Goal: Task Accomplishment & Management: Complete application form

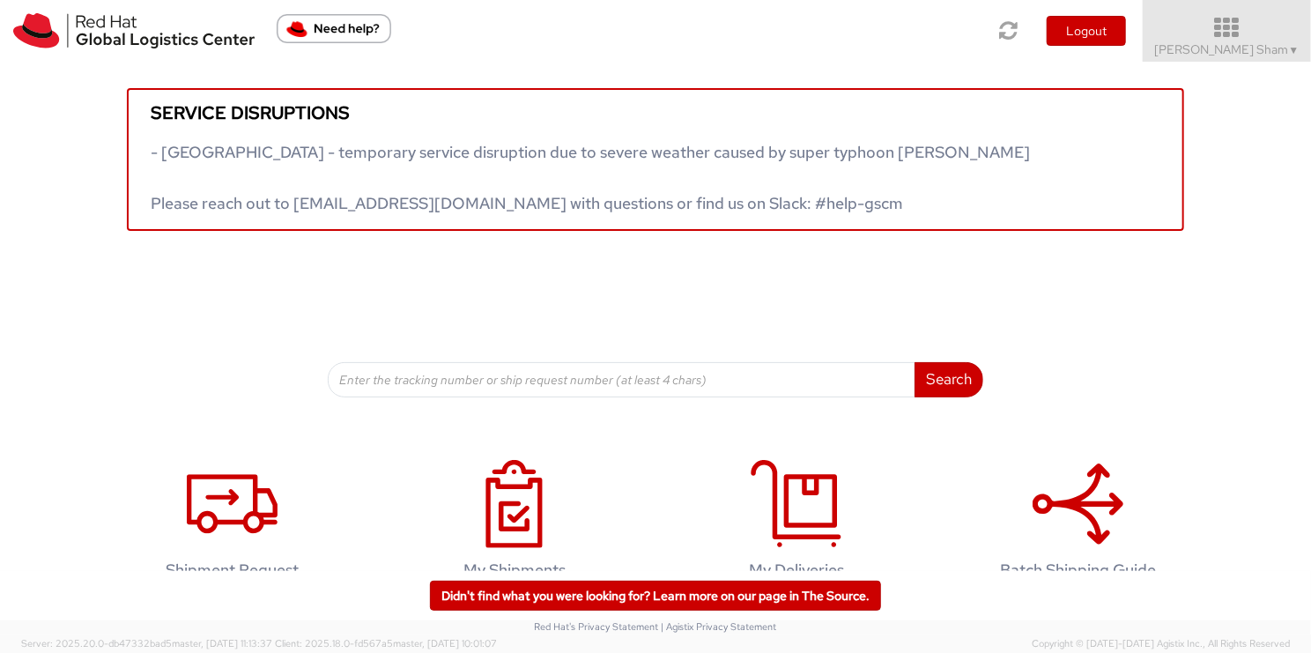
click at [1253, 31] on icon at bounding box center [1227, 28] width 194 height 25
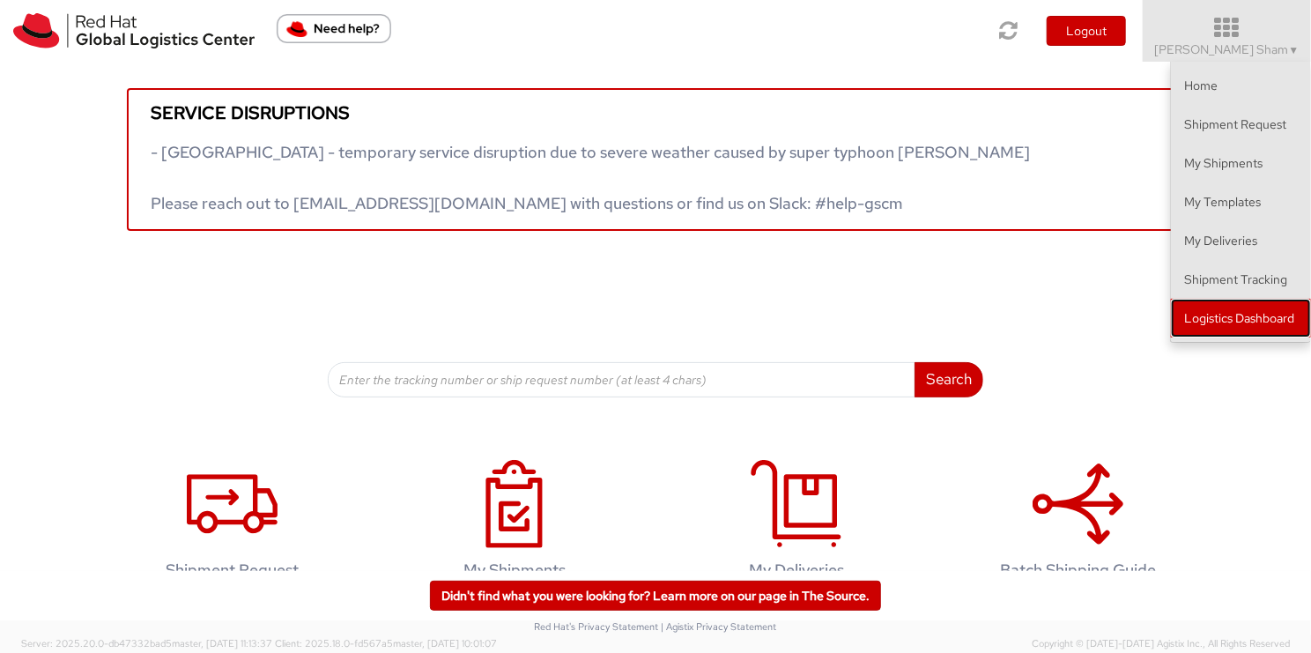
click at [1261, 316] on link "Logistics Dashboard" at bounding box center [1241, 318] width 140 height 39
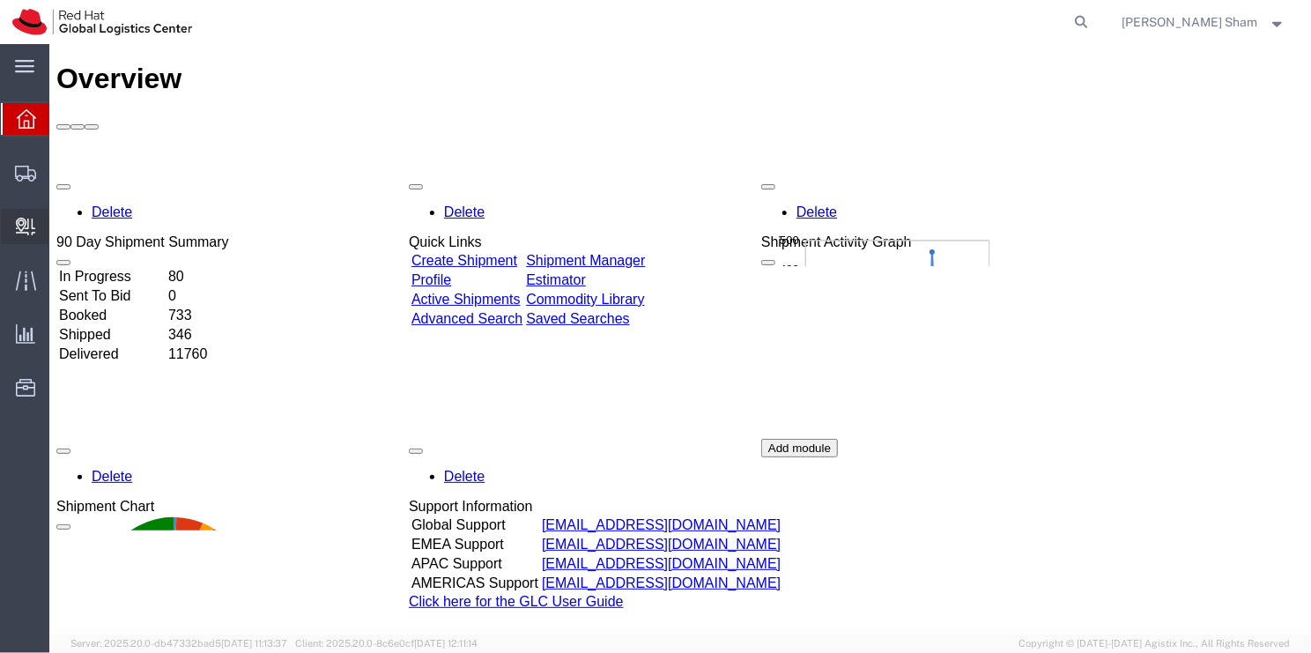
click at [0, 0] on span "Create Delivery" at bounding box center [0, 0] width 0 height 0
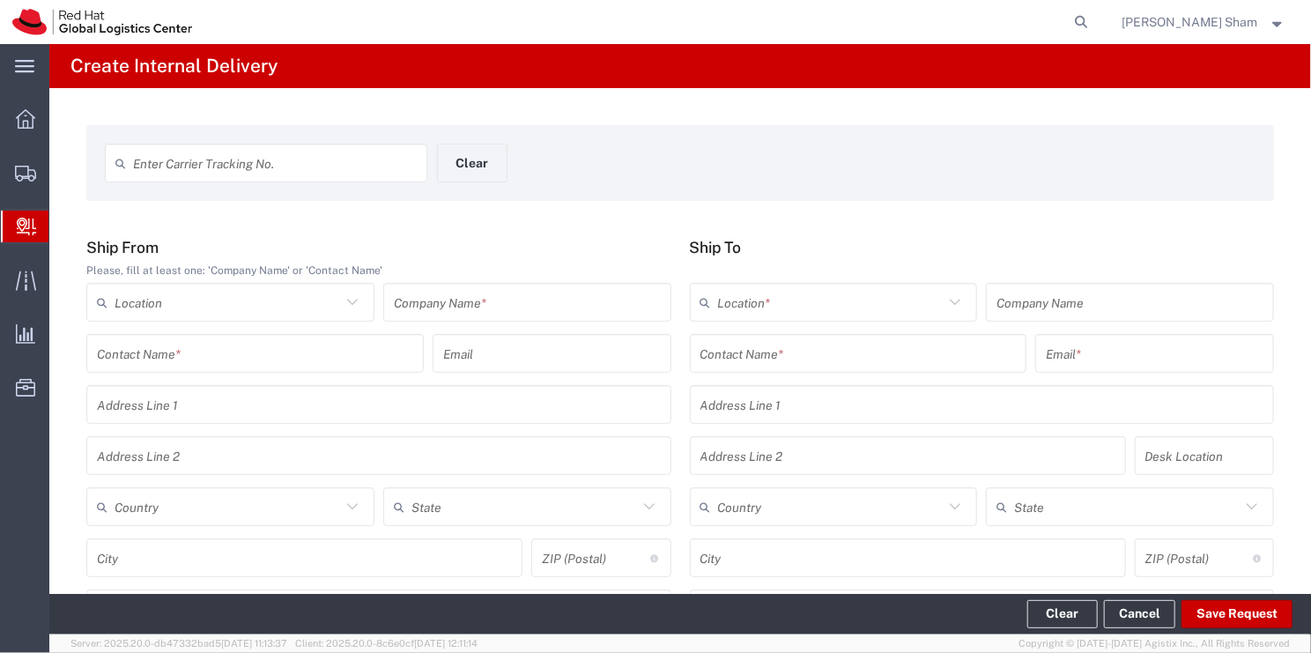
click at [18, 234] on icon at bounding box center [26, 227] width 19 height 18
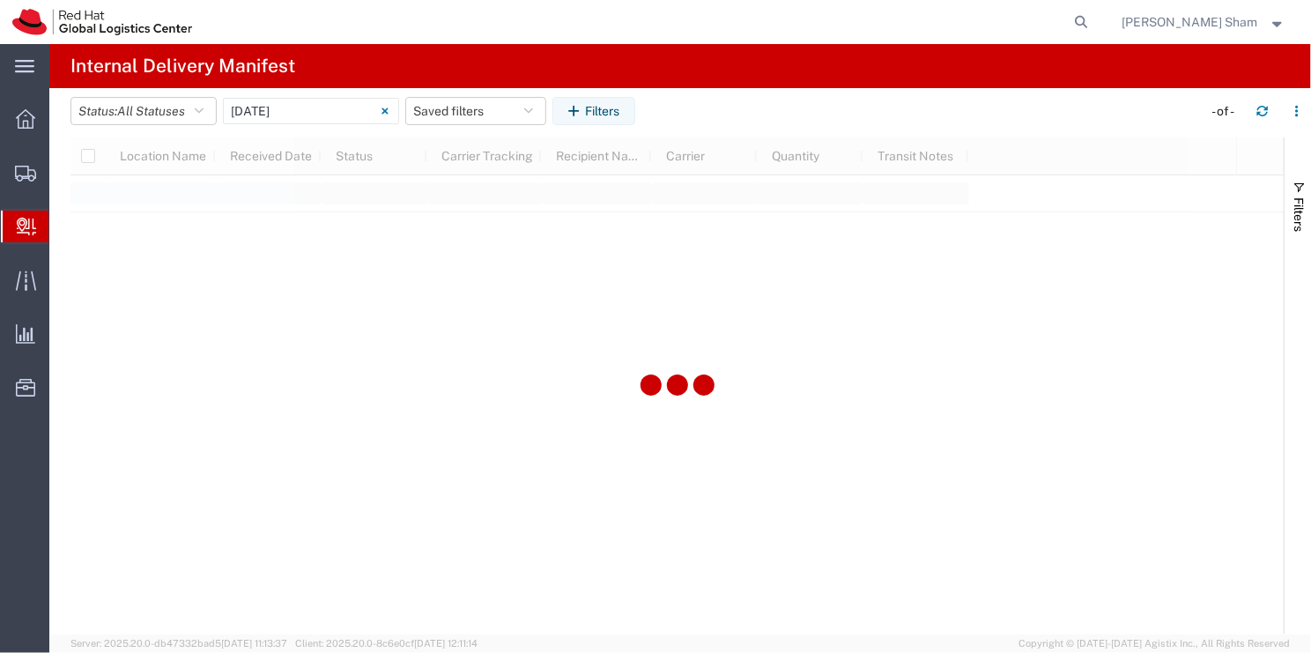
click at [0, 0] on span "Create Delivery" at bounding box center [0, 0] width 0 height 0
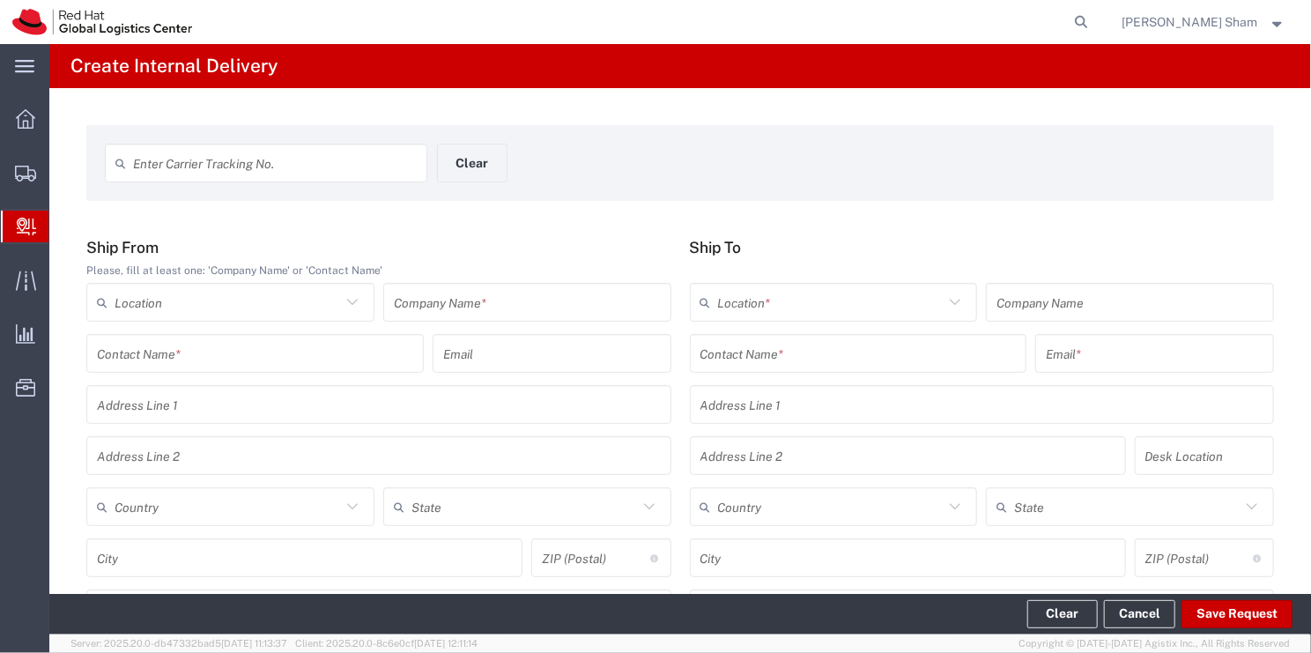
click at [0, 0] on span "Create Delivery" at bounding box center [0, 0] width 0 height 0
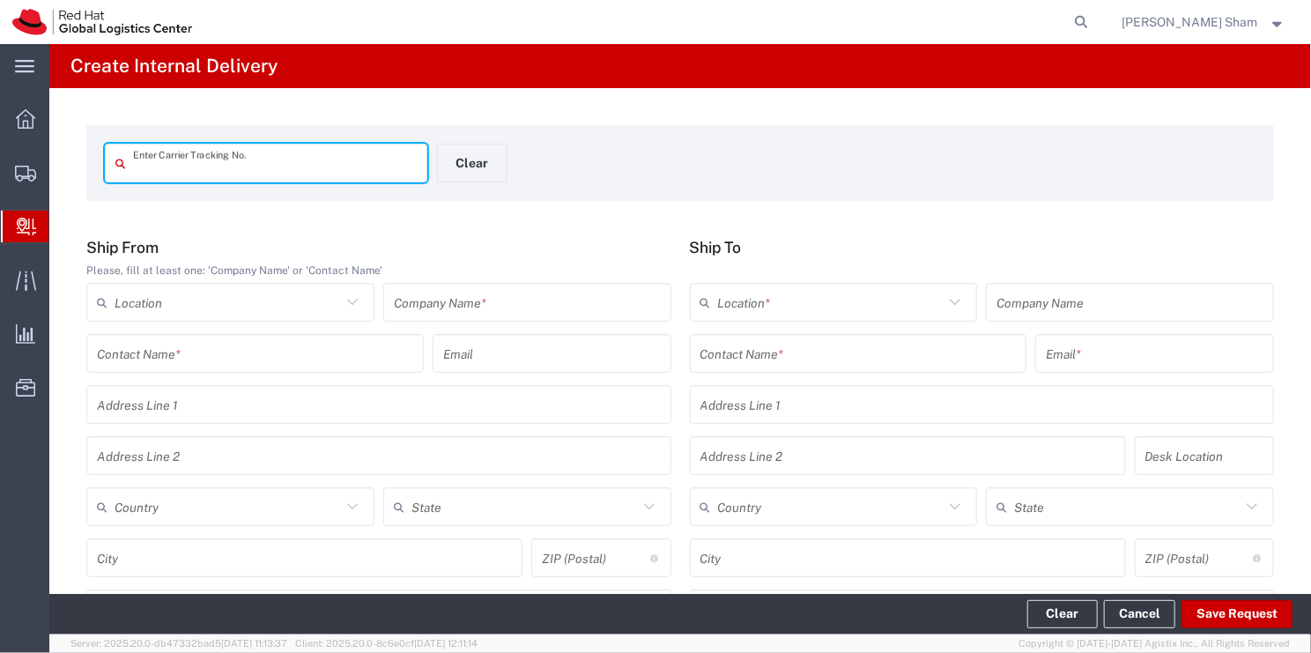
click at [325, 160] on input "text" at bounding box center [275, 163] width 284 height 31
drag, startPoint x: 304, startPoint y: 172, endPoint x: 37, endPoint y: 189, distance: 267.4
click at [37, 189] on div "main_menu Created with Sketch. Collapse Menu Overview Shipments Shipment Manage…" at bounding box center [655, 348] width 1311 height 609
drag, startPoint x: 308, startPoint y: 167, endPoint x: 126, endPoint y: 174, distance: 182.5
click at [126, 174] on div "U66010PN2000PLC015329 Enter Carrier Tracking No." at bounding box center [266, 163] width 322 height 39
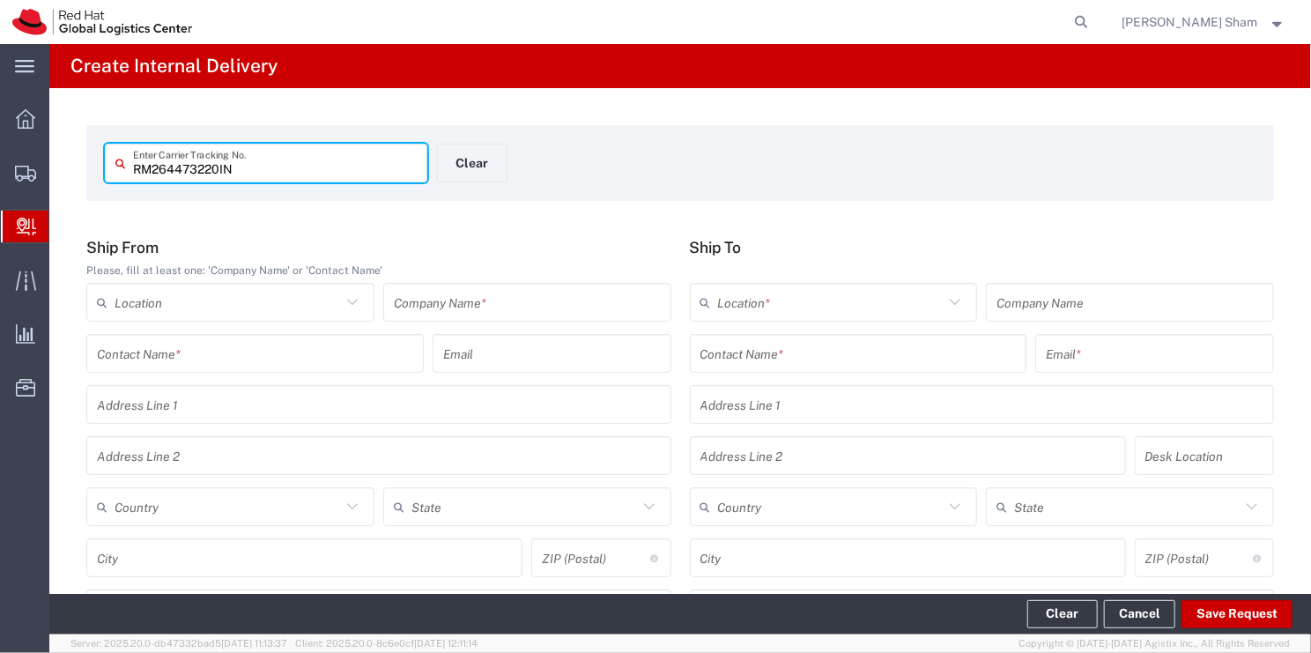
type input "RM264473220IN"
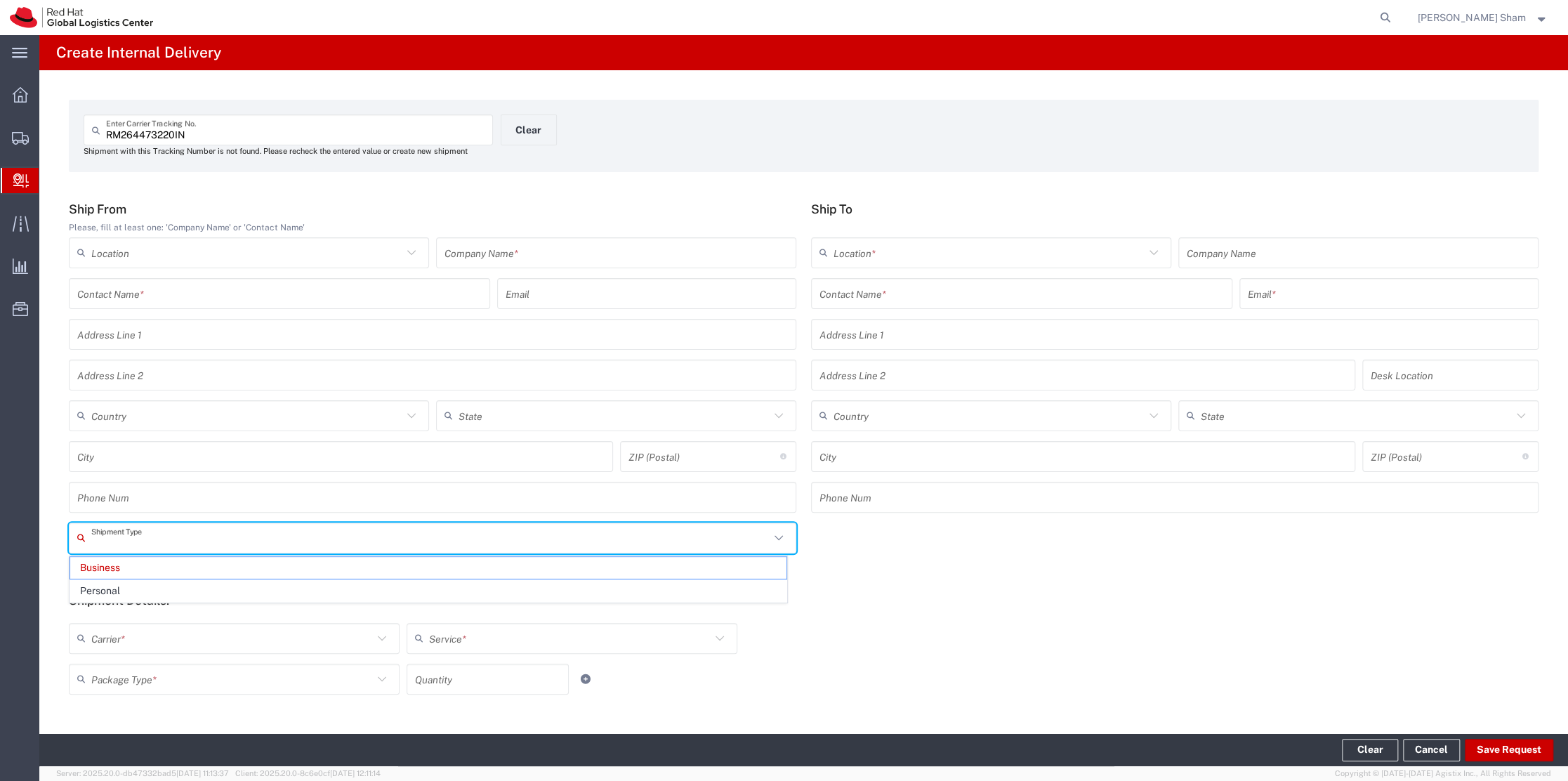
click at [255, 520] on input "text" at bounding box center [430, 537] width 678 height 25
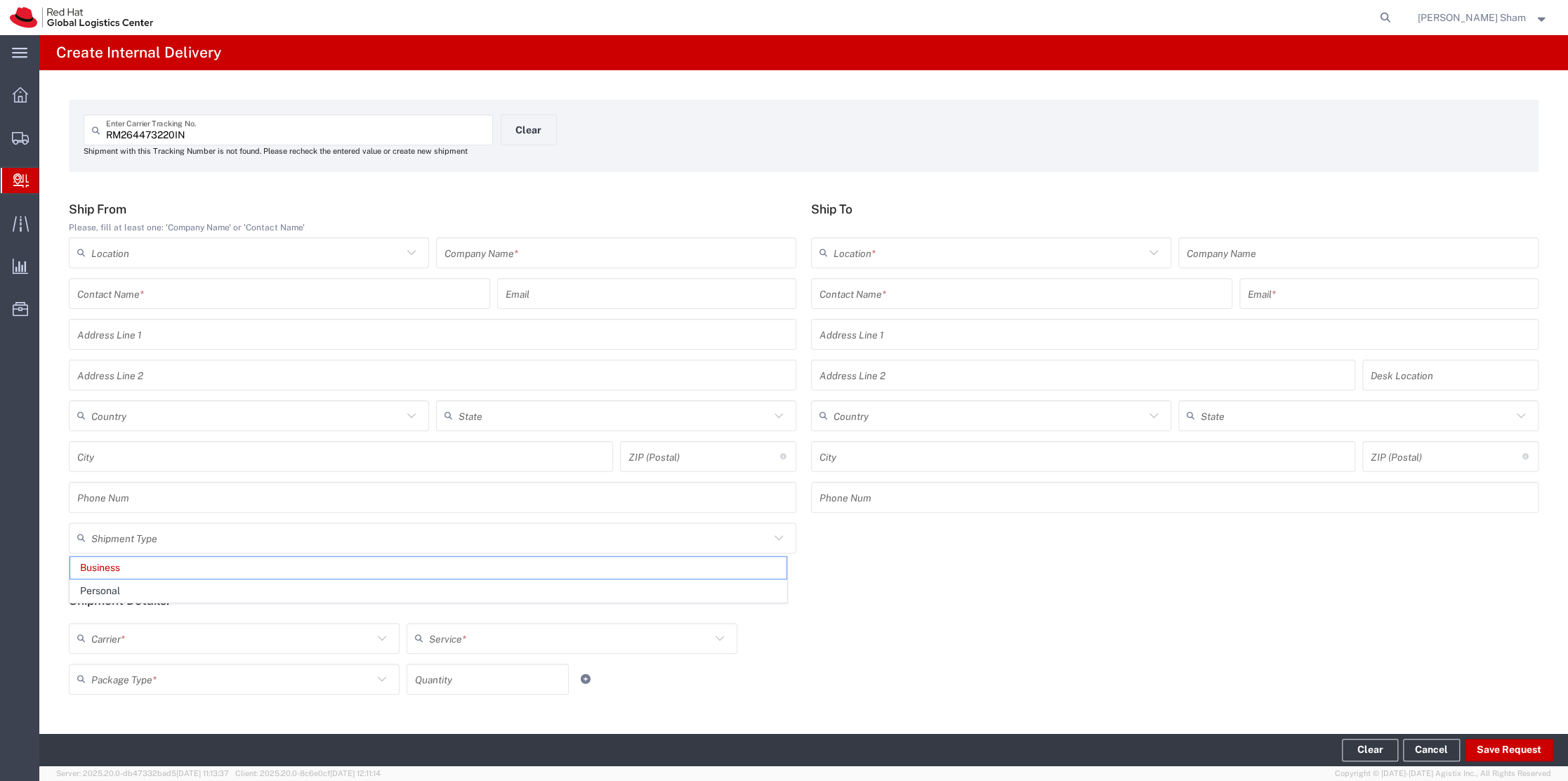
click at [822, 520] on div "Shipment Type Business Personal" at bounding box center [804, 542] width 1484 height 41
type input "Business"
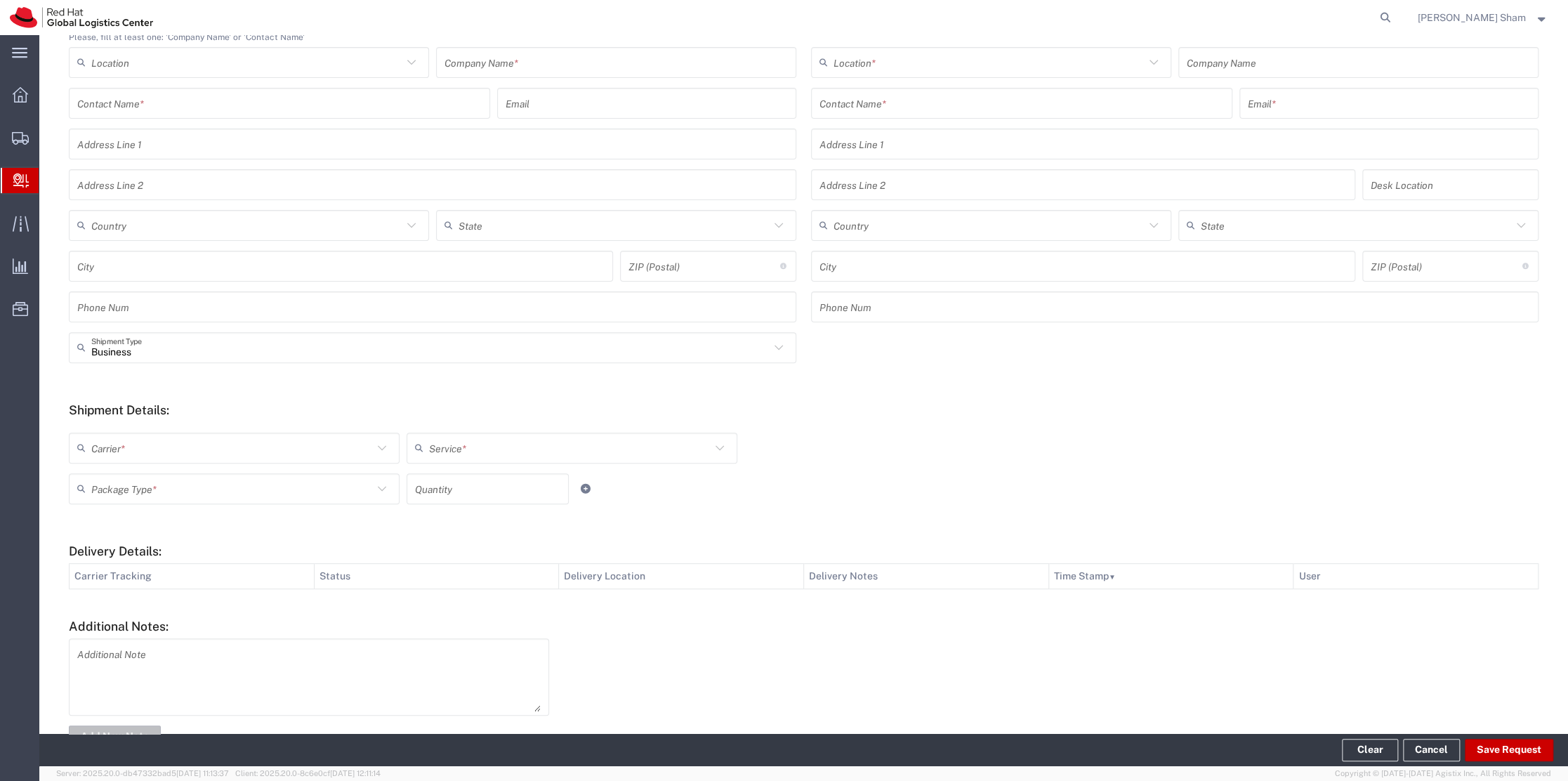
scroll to position [236, 0]
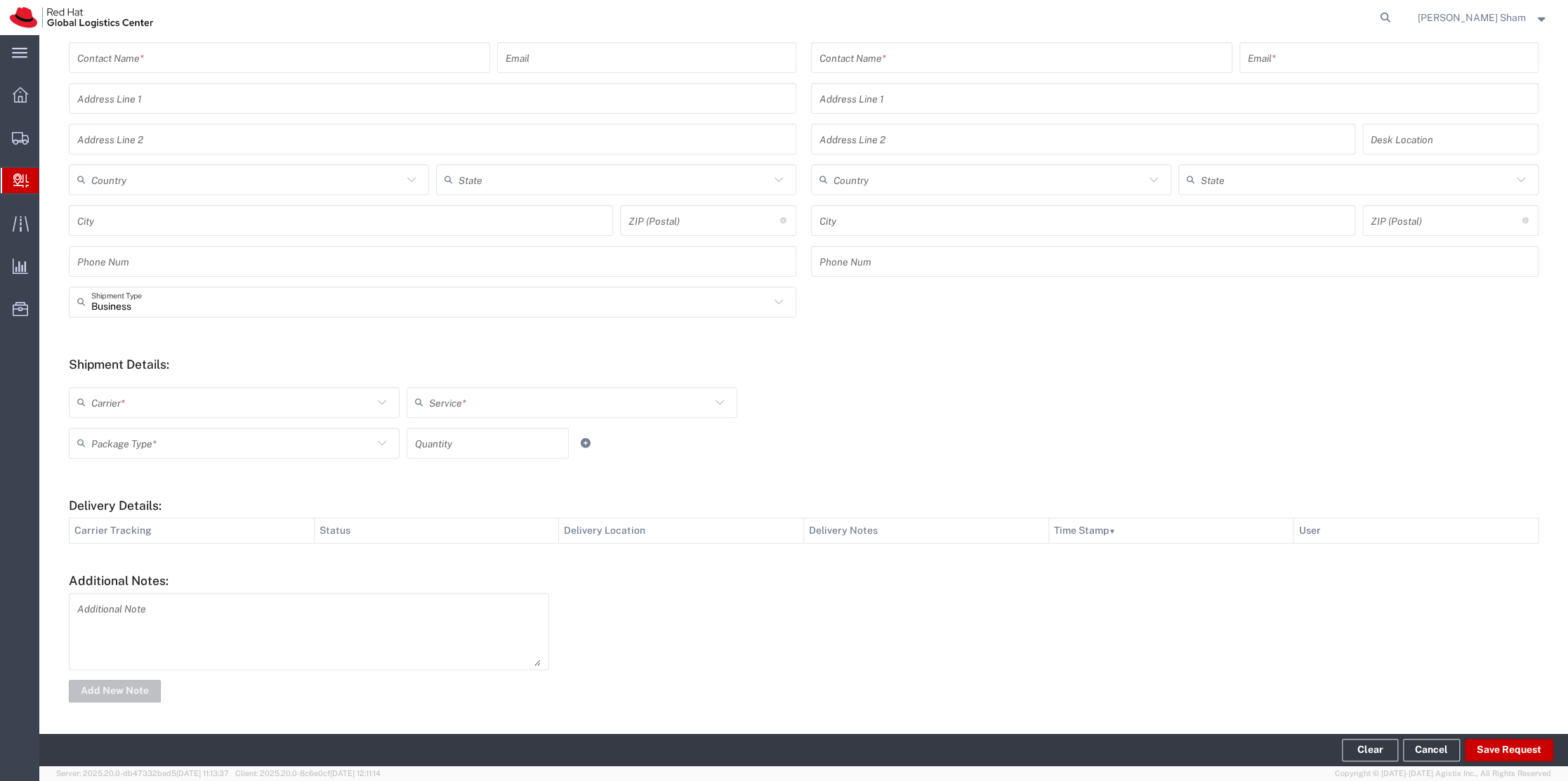
click at [383, 398] on icon at bounding box center [382, 402] width 18 height 18
click at [321, 333] on form "Ship From Please, fill at least one: 'Company Name' or 'Contact Name' Location …" at bounding box center [804, 336] width 1470 height 740
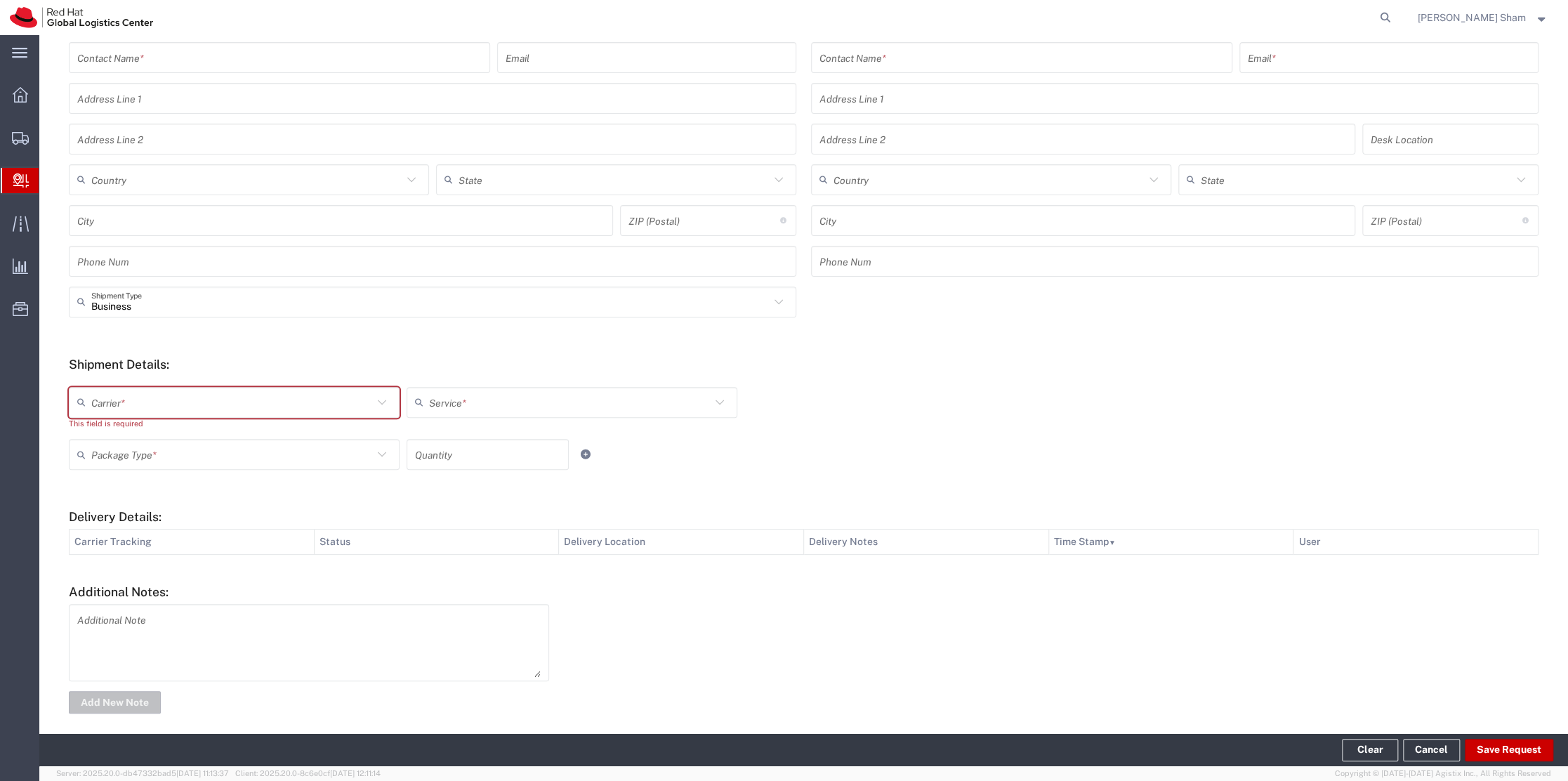
click at [397, 402] on agx-dropdown-control "Carrier * No Results Found This field is required" at bounding box center [234, 408] width 338 height 43
click at [392, 402] on div "Carrier *" at bounding box center [234, 402] width 331 height 31
click at [385, 316] on div "Business Shipment Type" at bounding box center [432, 301] width 728 height 31
click at [693, 498] on form "Ship From Please, fill at least one: 'Company Name' or 'Contact Name' Location …" at bounding box center [804, 341] width 1470 height 751
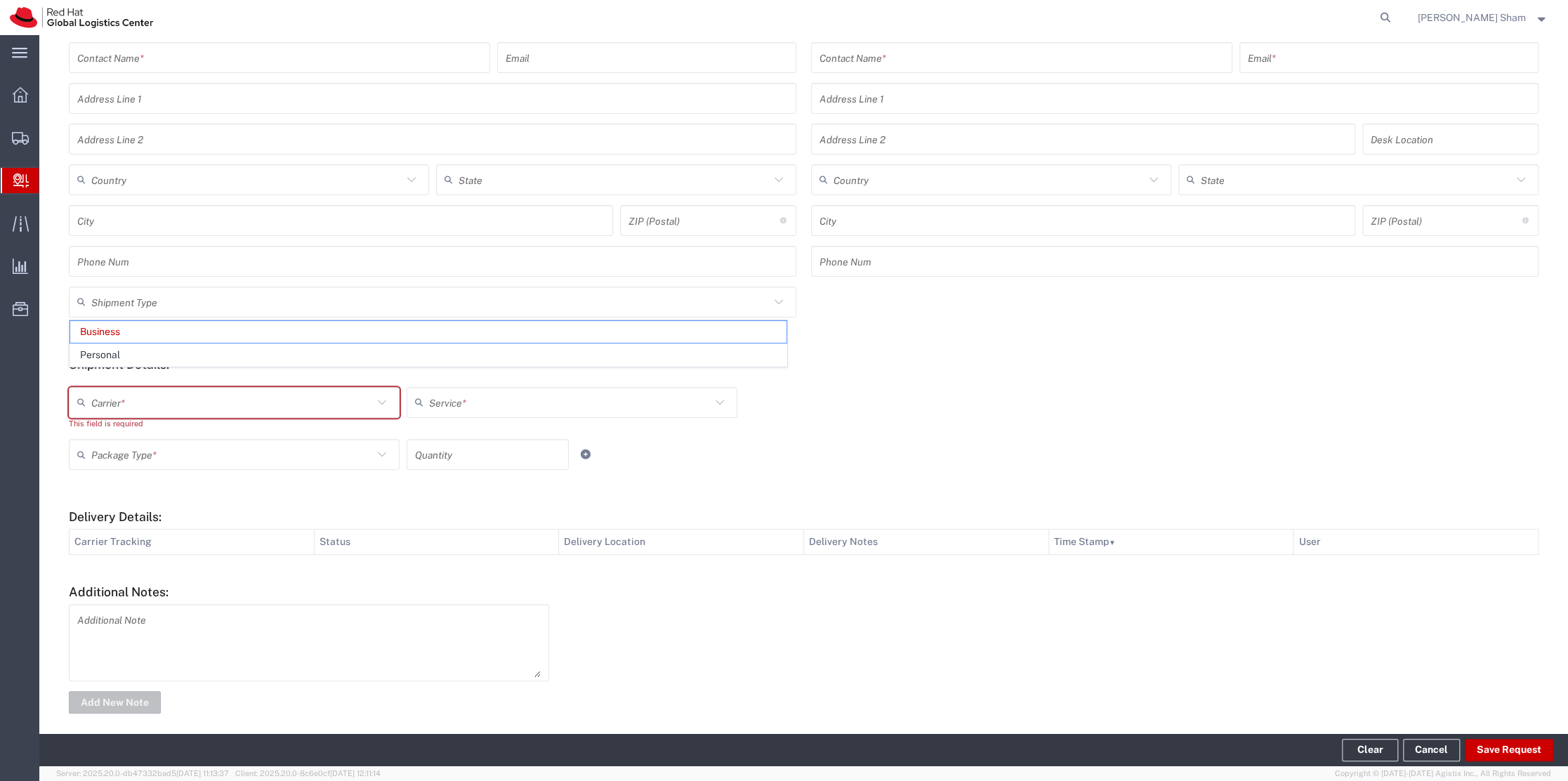
type input "Business"
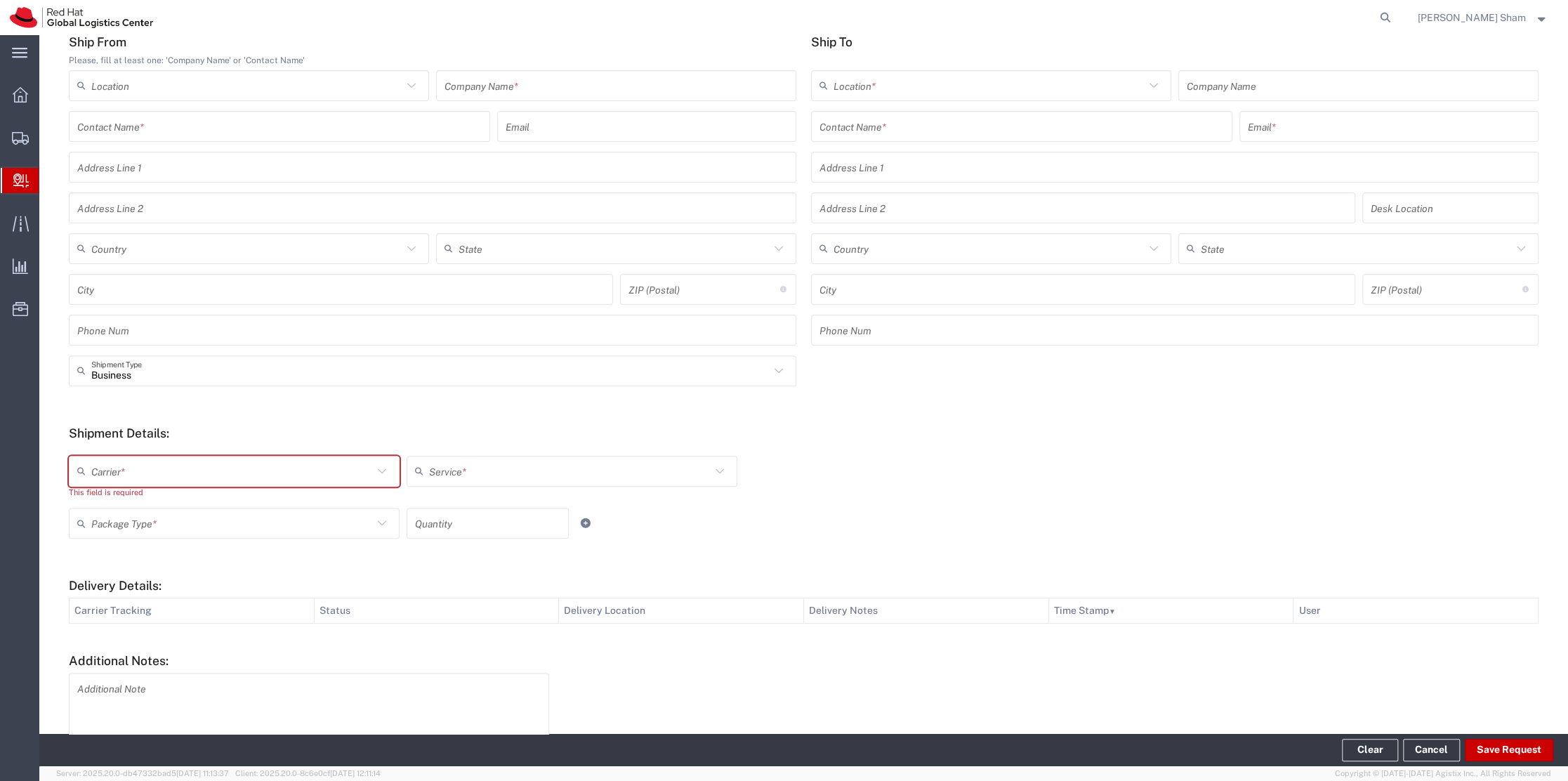
scroll to position [0, 0]
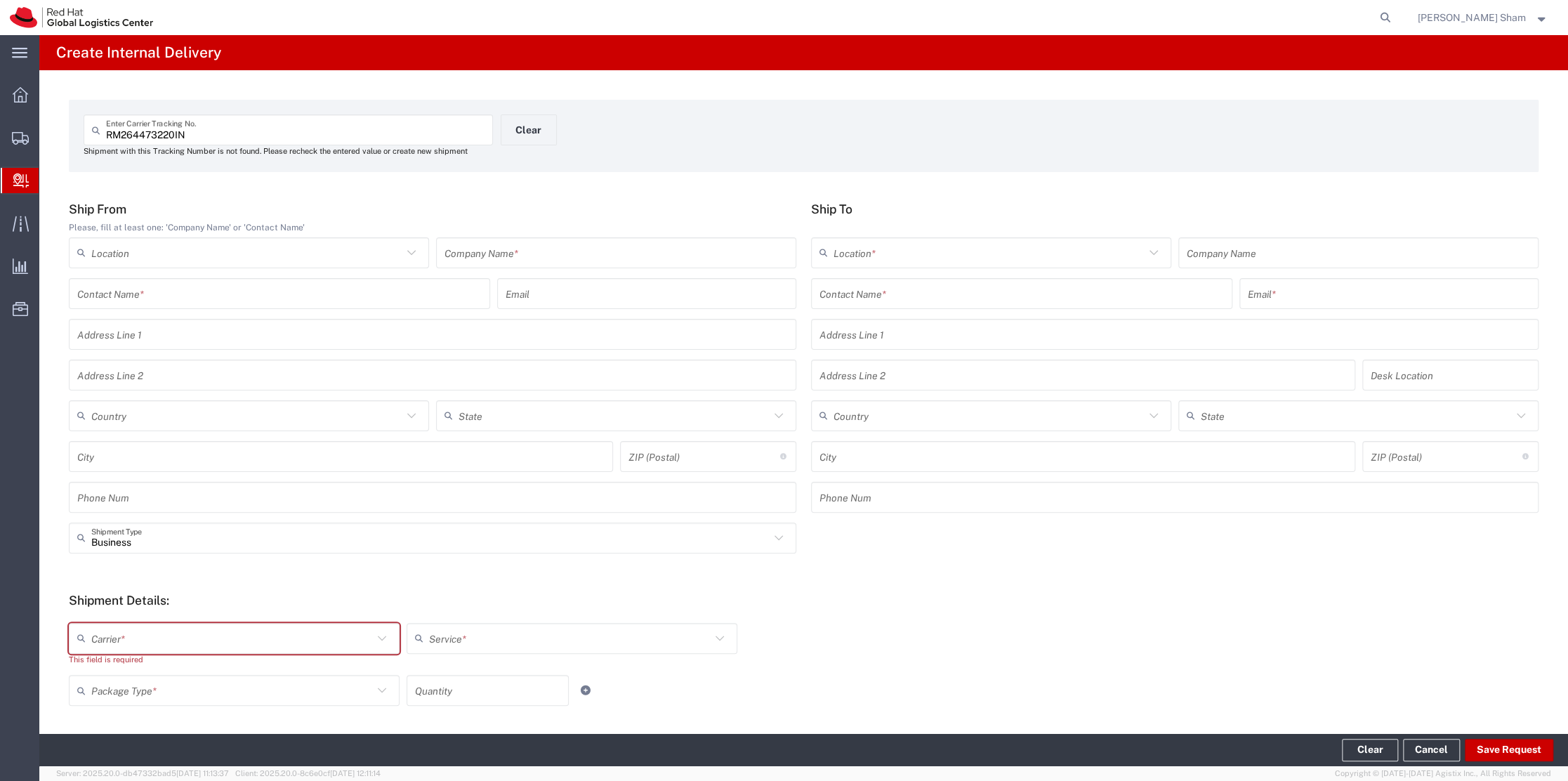
click at [415, 252] on icon at bounding box center [411, 253] width 18 height 18
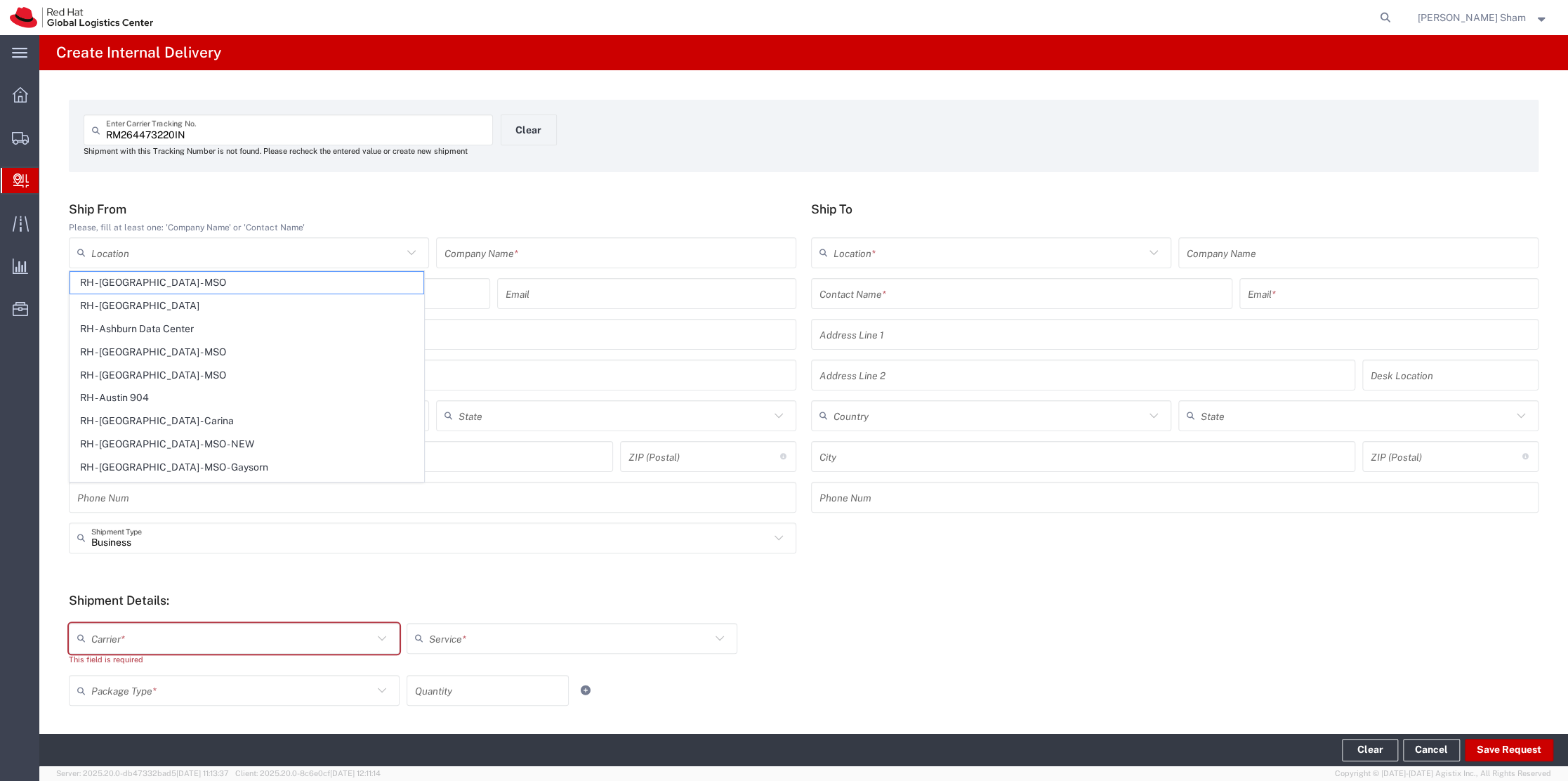
click at [415, 252] on icon at bounding box center [411, 253] width 18 height 18
click at [411, 260] on icon at bounding box center [411, 253] width 18 height 18
click at [407, 191] on div "RM264473220IN Enter Carrier Tracking No. Shipment with this Tracking Number is …" at bounding box center [804, 525] width 1529 height 911
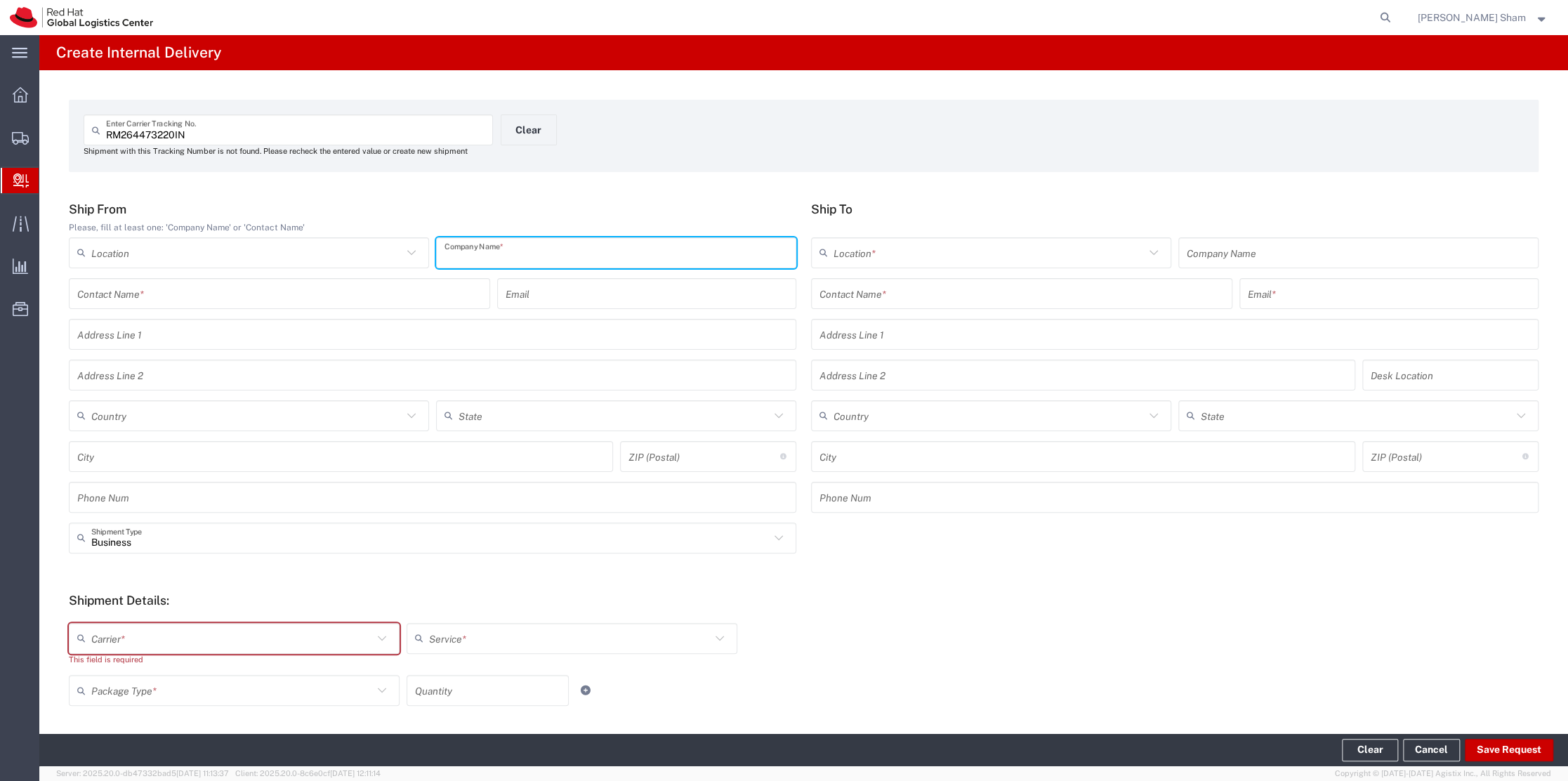
click at [513, 258] on input "text" at bounding box center [616, 252] width 344 height 25
type input "Bajaj Allianz General Insurance Co. Ltd."
click at [289, 298] on input "text" at bounding box center [279, 292] width 404 height 25
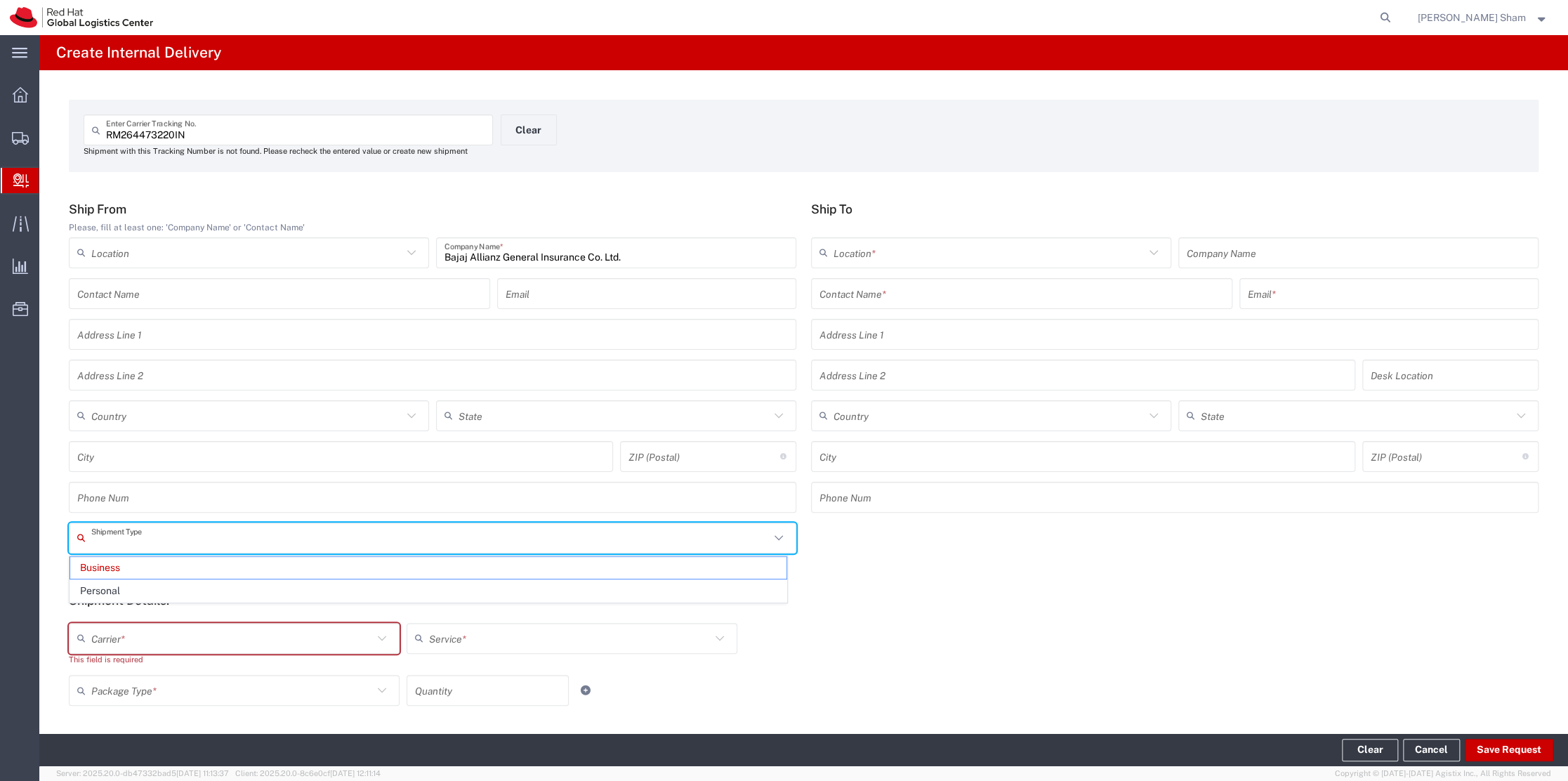
click at [483, 520] on input "text" at bounding box center [430, 537] width 678 height 25
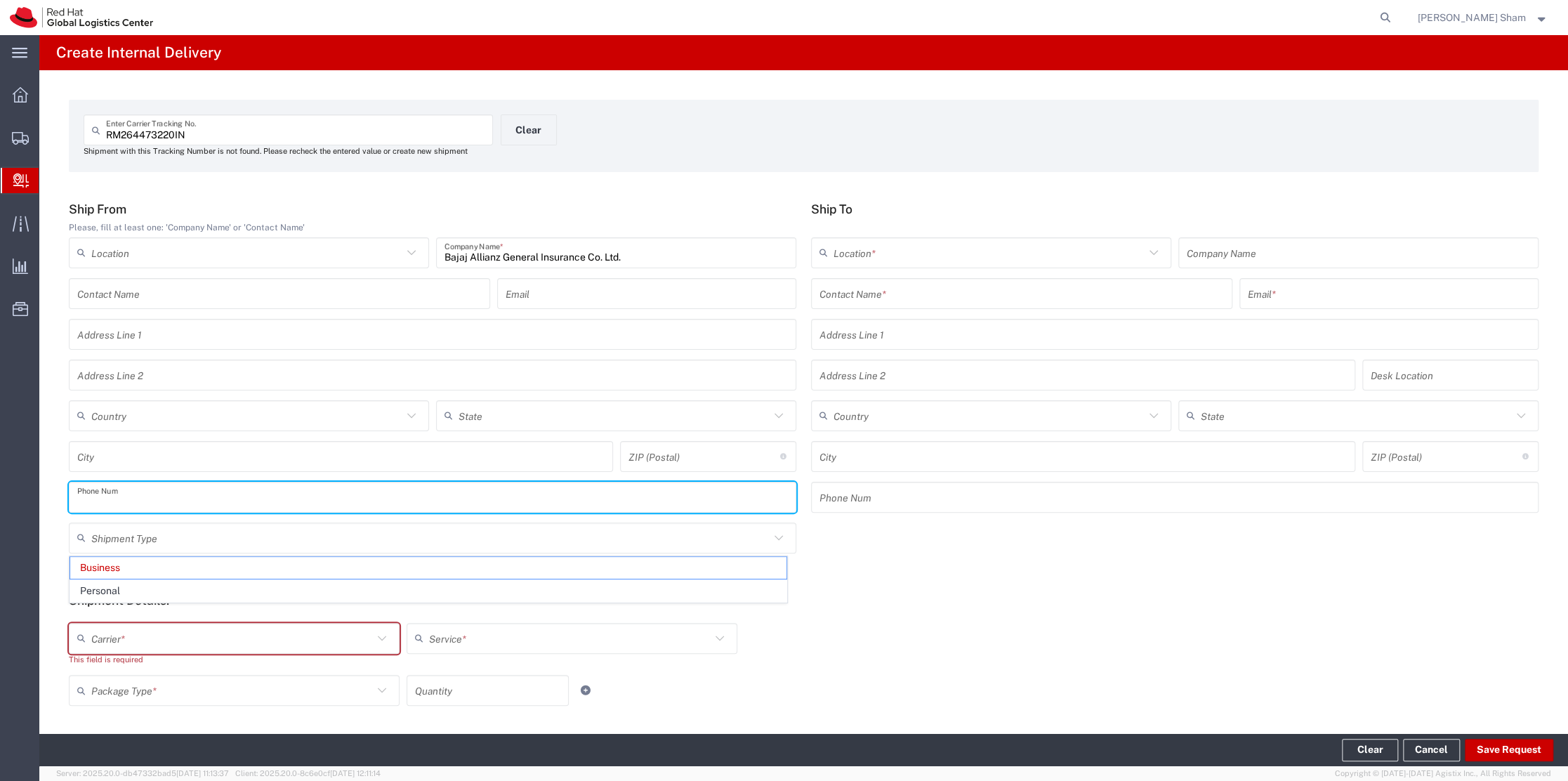
click at [434, 490] on input "tel" at bounding box center [432, 496] width 710 height 25
type input "Business"
click at [434, 490] on input "tel" at bounding box center [432, 496] width 710 height 25
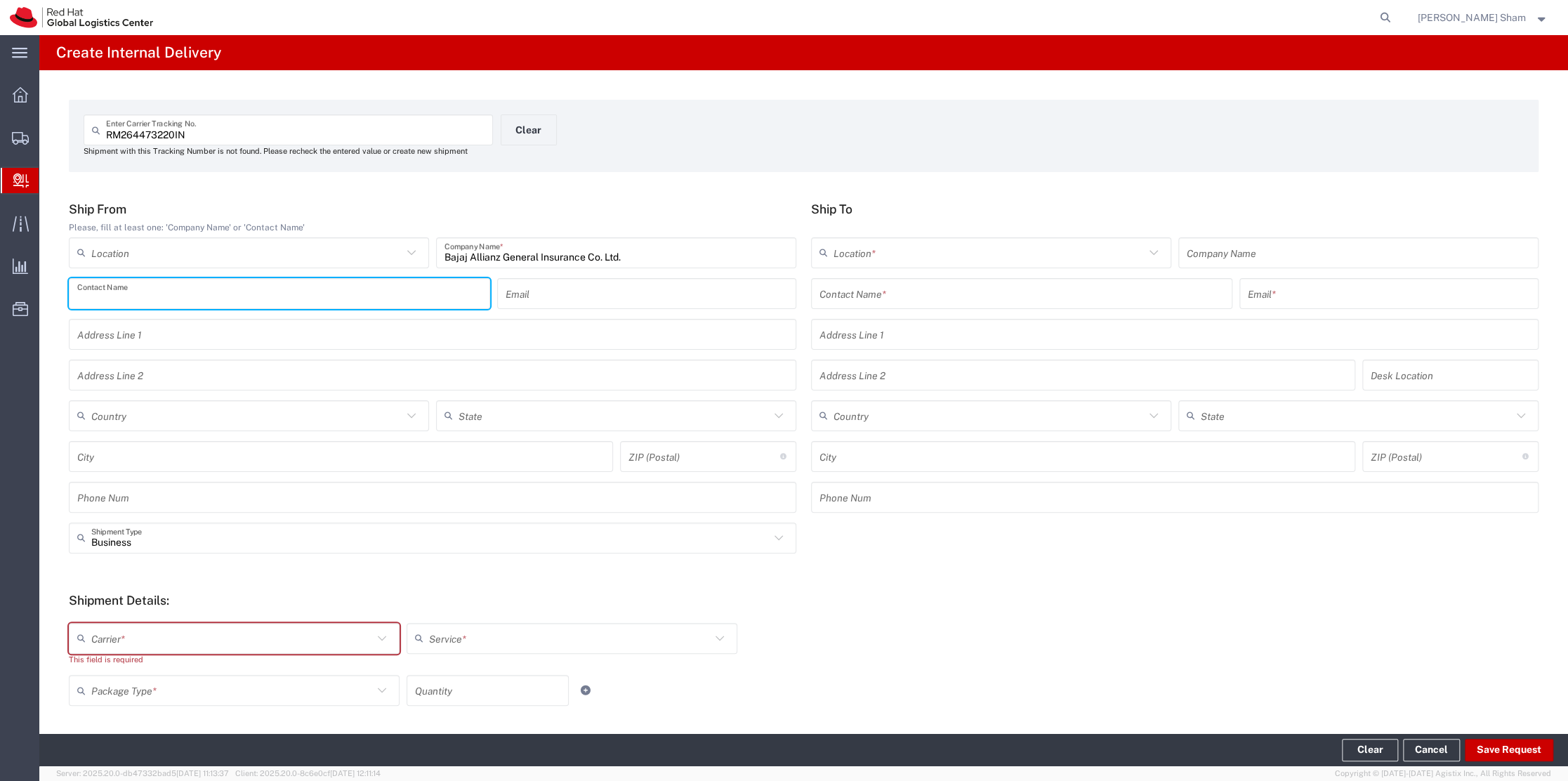
click at [201, 299] on input "text" at bounding box center [279, 292] width 404 height 25
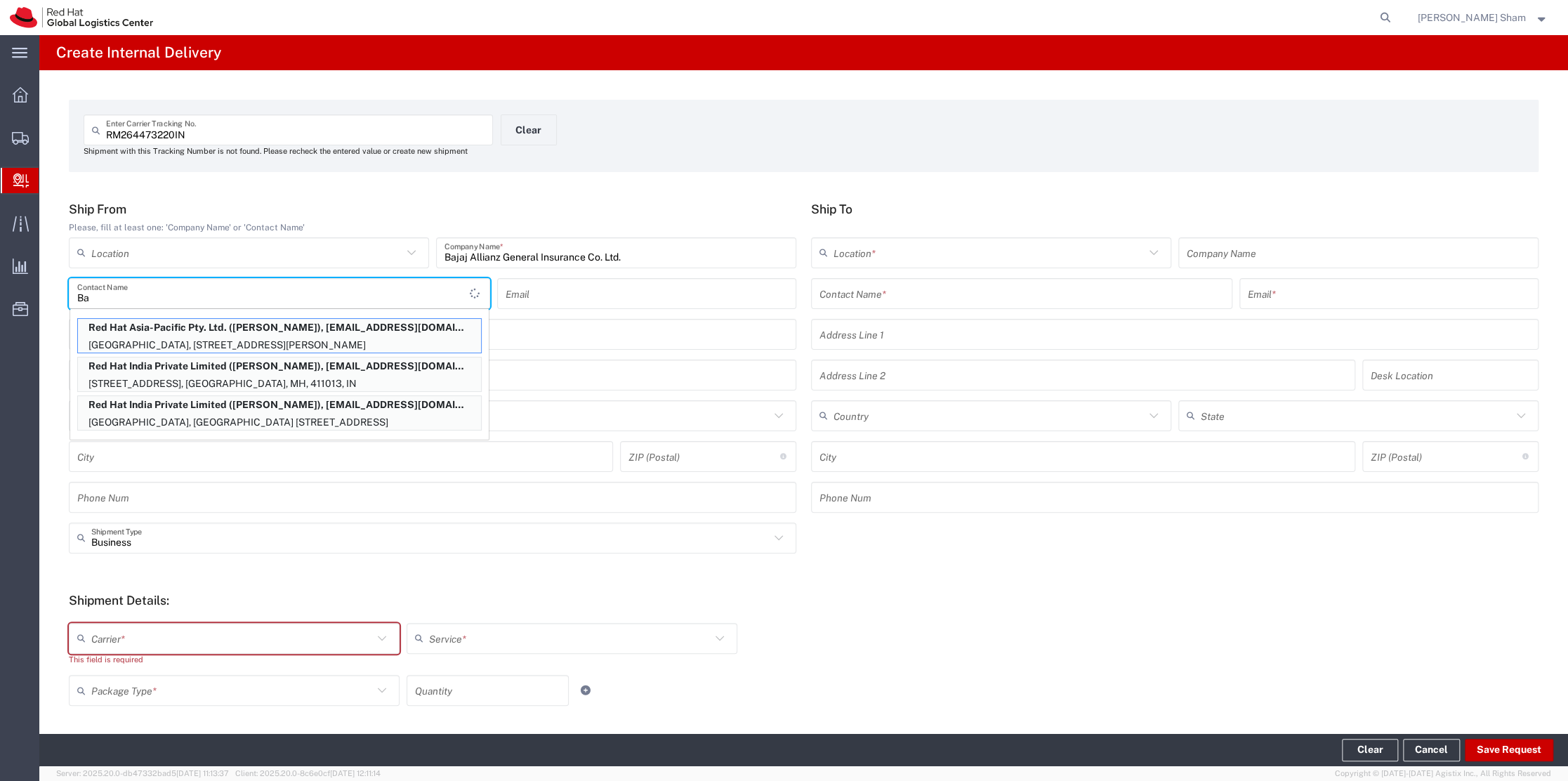
type input "B"
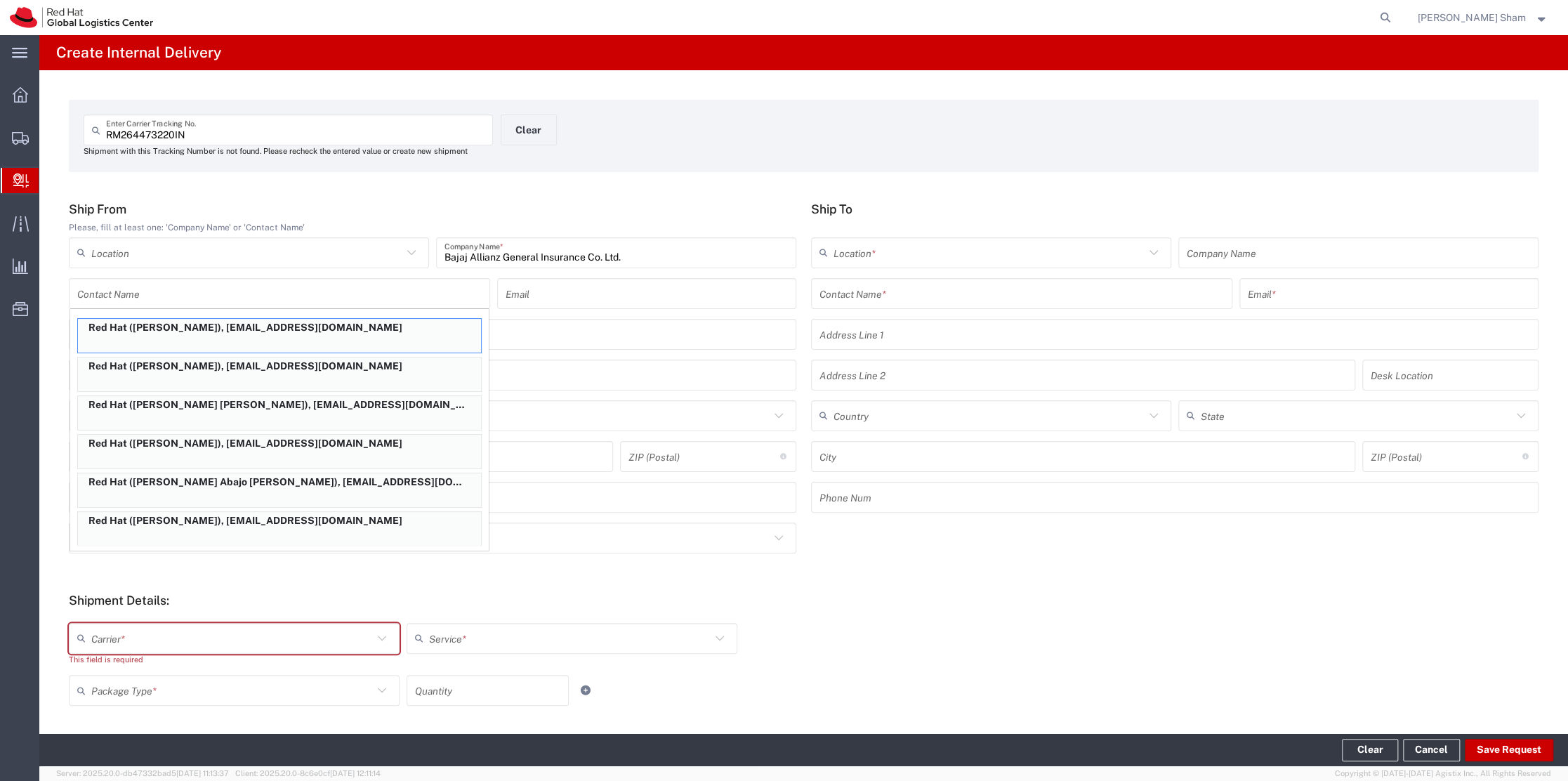
click at [583, 520] on form "Ship From Please, fill at least one: 'Company Name' or 'Contact Name' Location …" at bounding box center [804, 577] width 1470 height 751
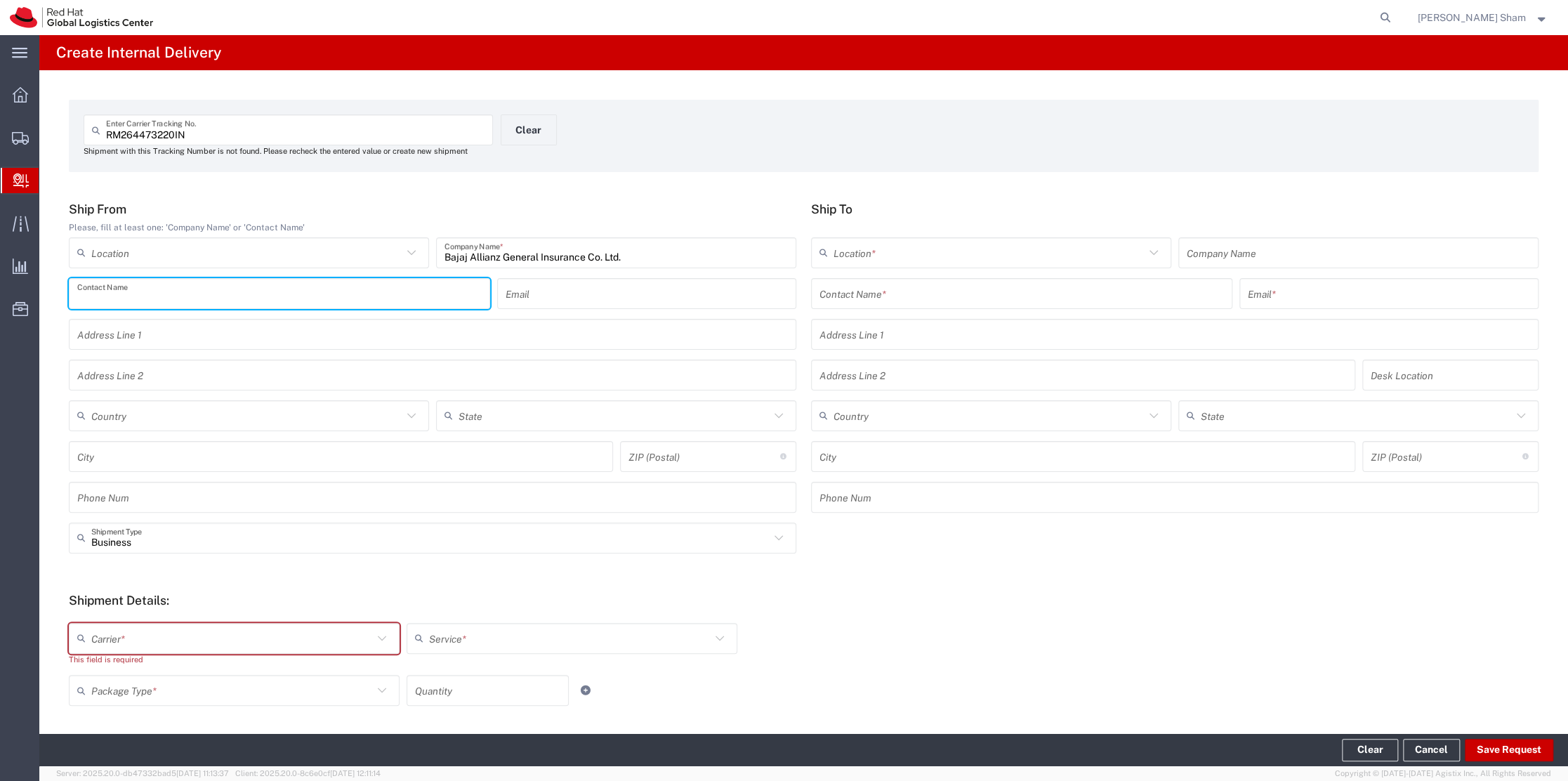
click at [250, 292] on input "text" at bounding box center [279, 292] width 404 height 25
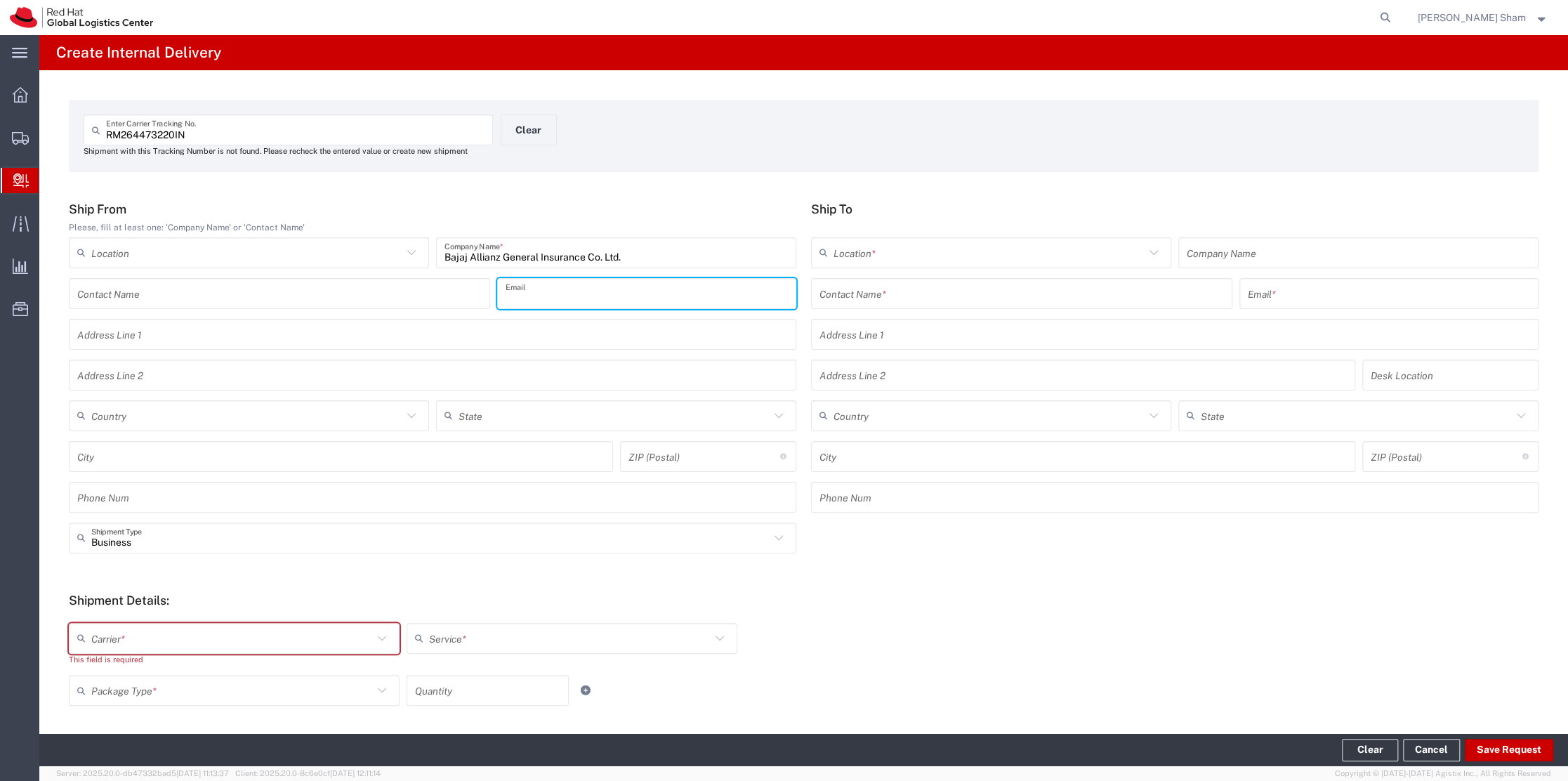
click at [560, 283] on input "text" at bounding box center [646, 292] width 282 height 25
type input "bagichelp@bajajallianz.co.in"
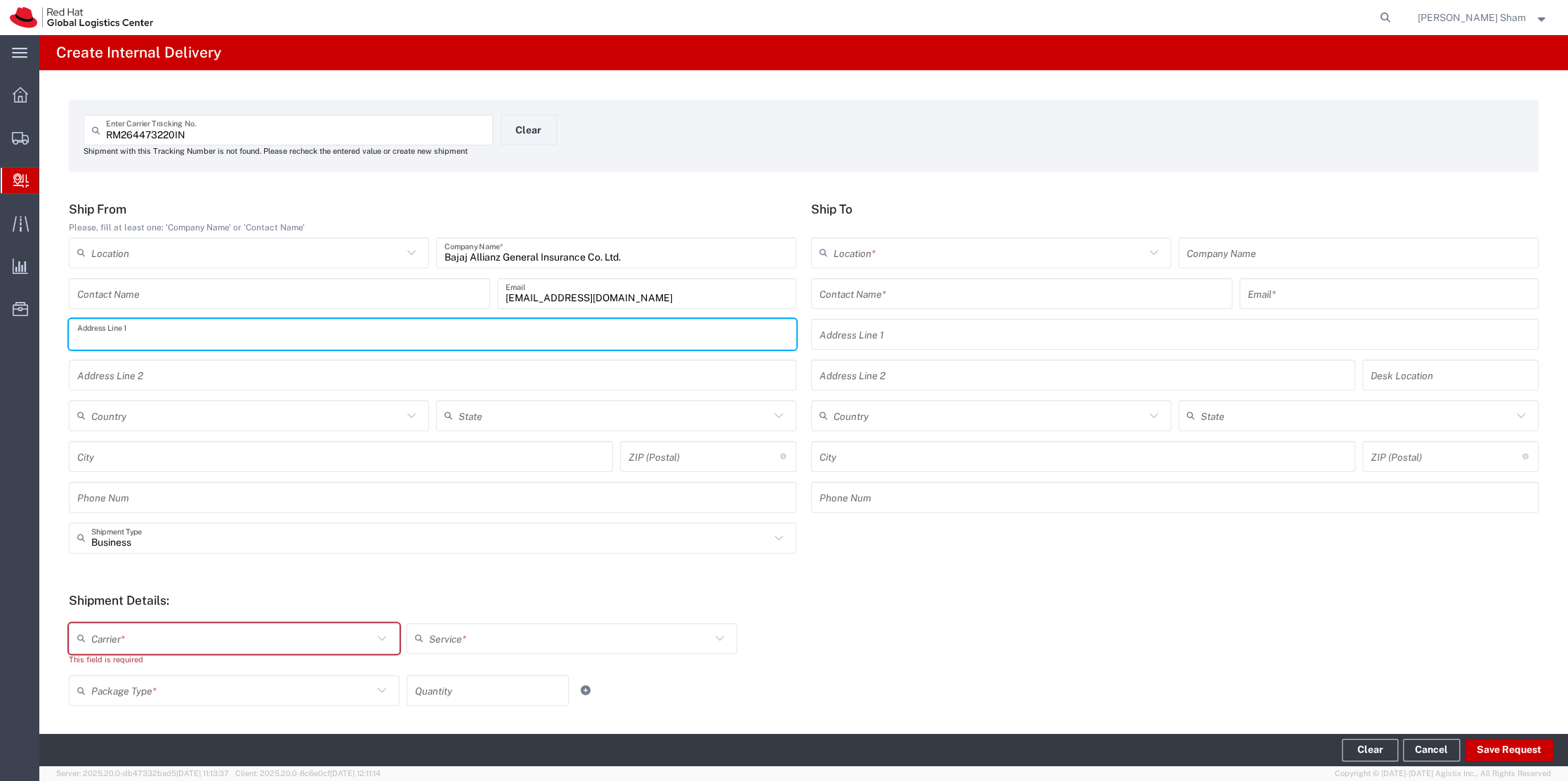
click at [291, 325] on input "text" at bounding box center [432, 333] width 710 height 25
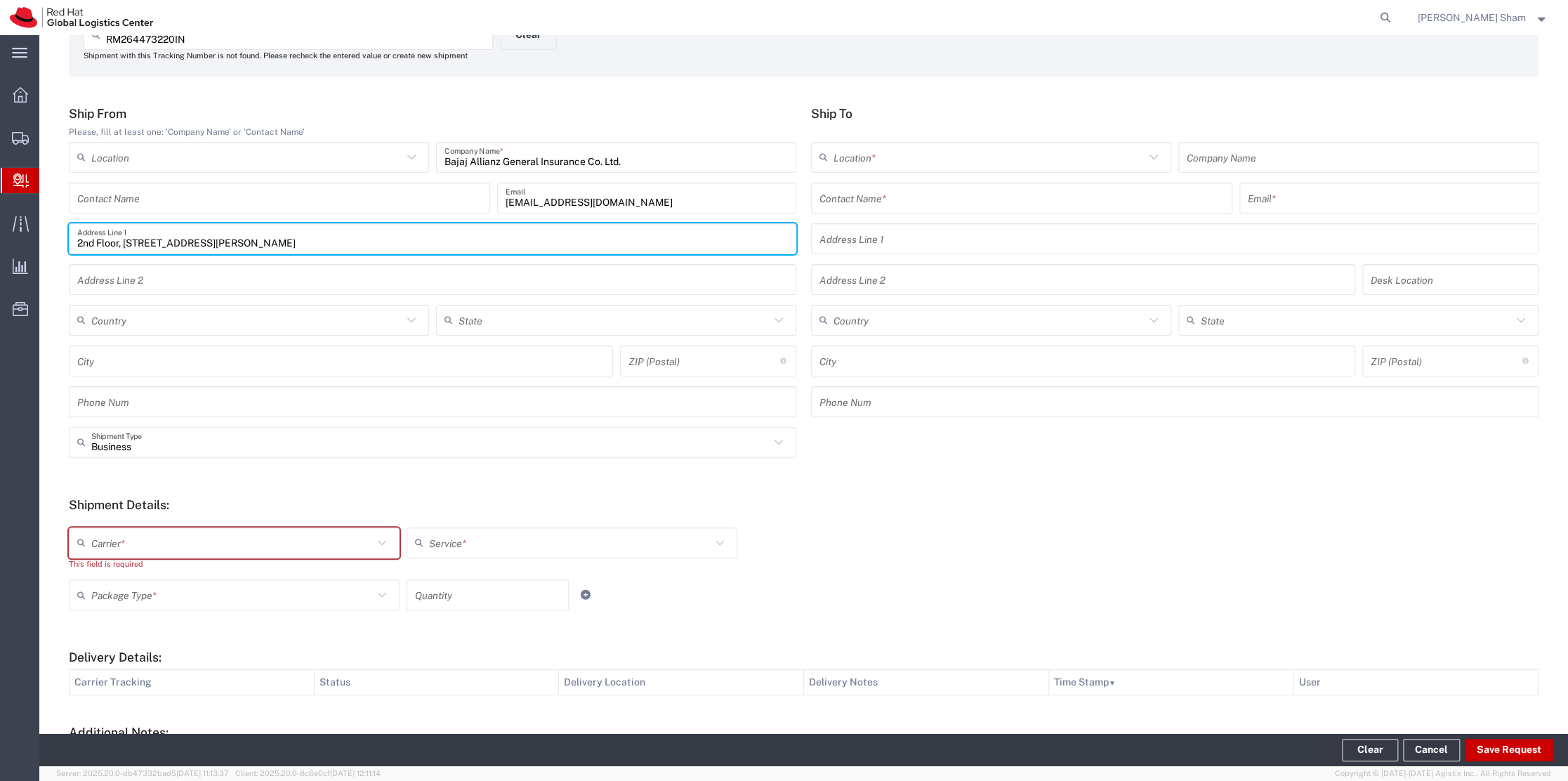
scroll to position [95, 0]
type input "2nd Floor, Bajaj Finserv Building, Survey 208/1-B, Behind Weikfield IT Park, Of…"
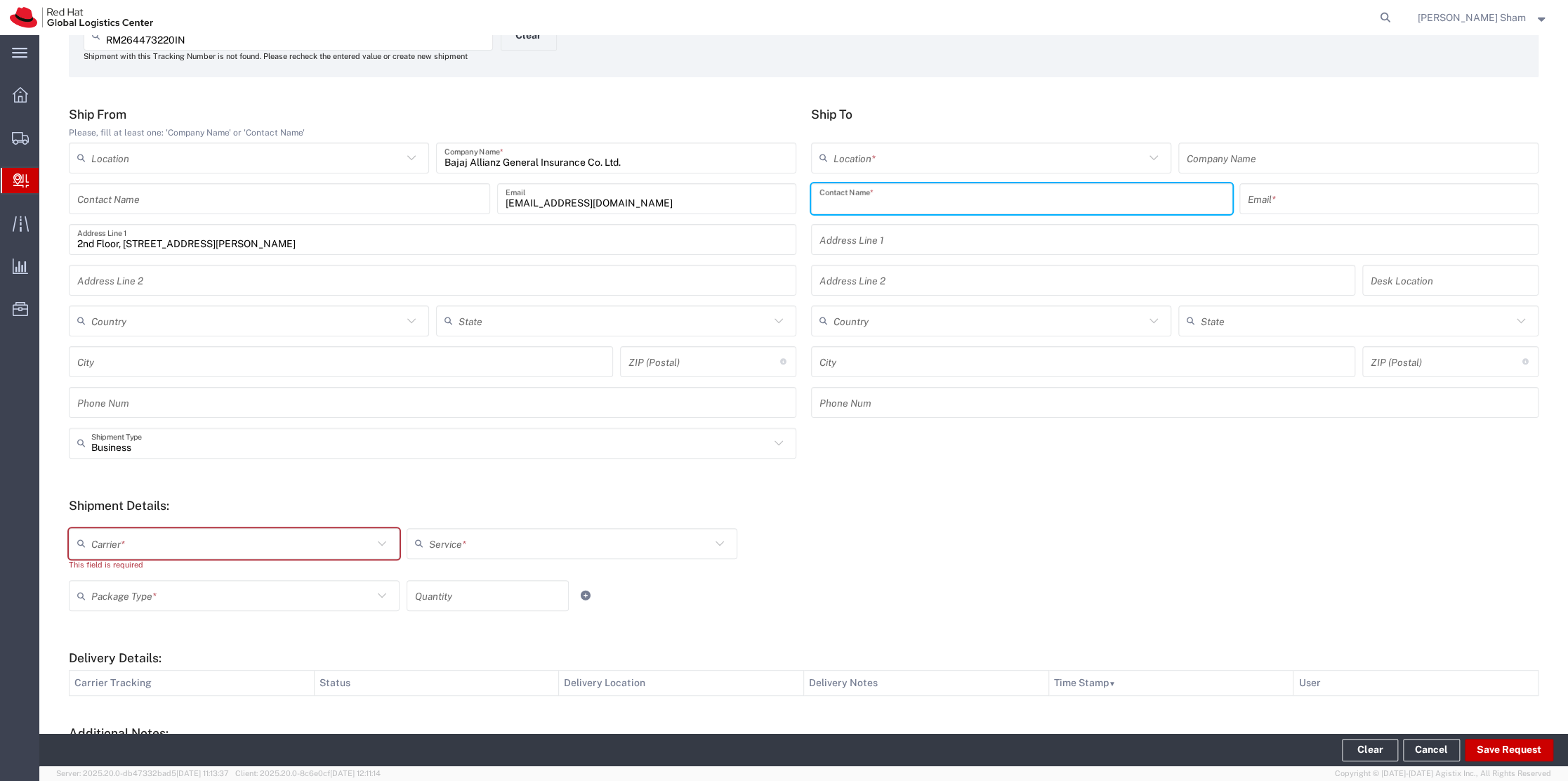
click at [1044, 198] on input "text" at bounding box center [1021, 198] width 404 height 25
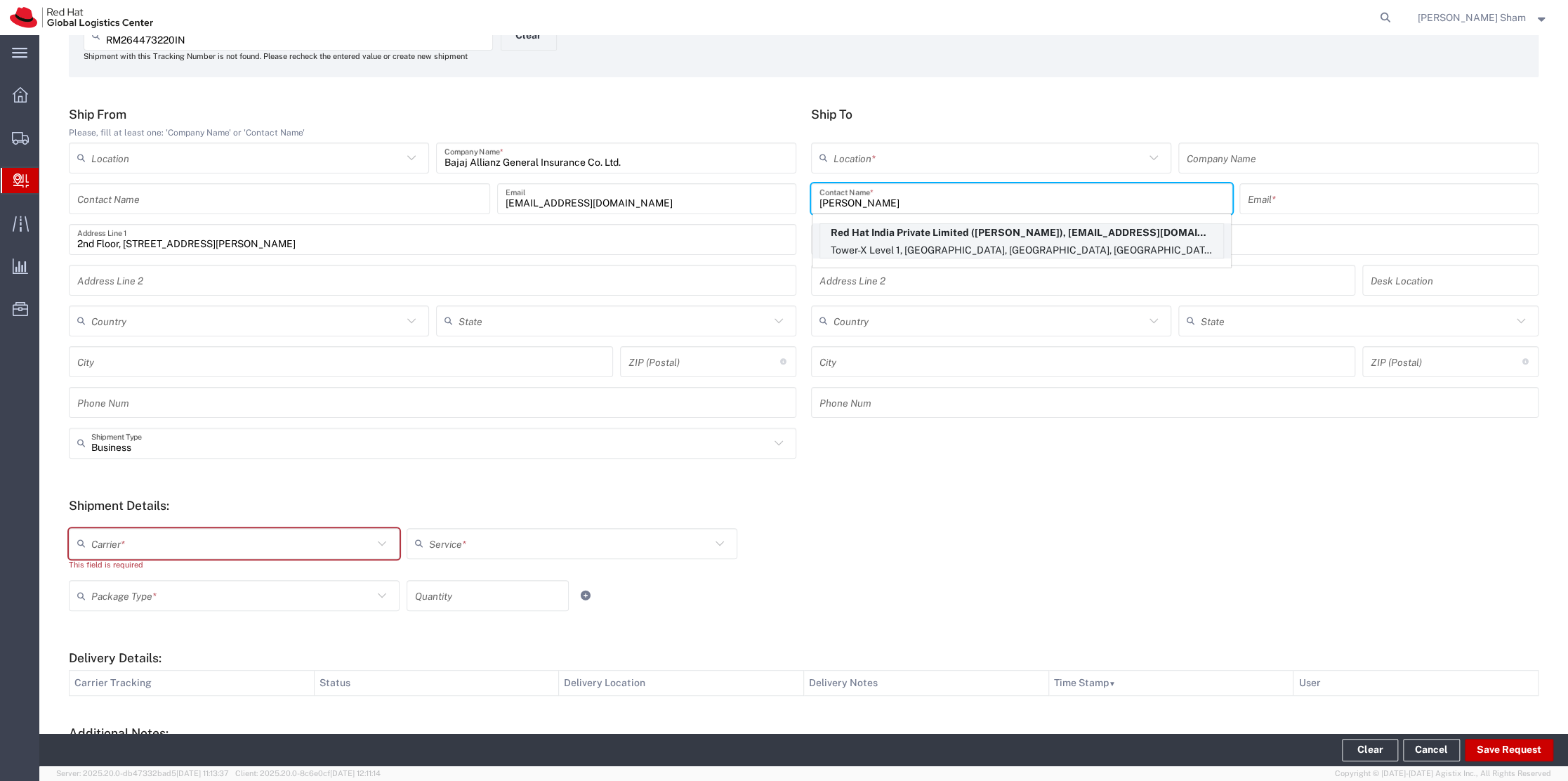
type input "Akshay Kanoji"
click at [1044, 245] on p "Tower-X Level 1, Cyber City, Magarpatta City, Hadapsar, FLEX, PUNE, MH, 411013,…" at bounding box center [1022, 250] width 403 height 18
type input "RH - Pune"
type input "Red Hat India Private Limited"
type input "Akshay Kanojia"
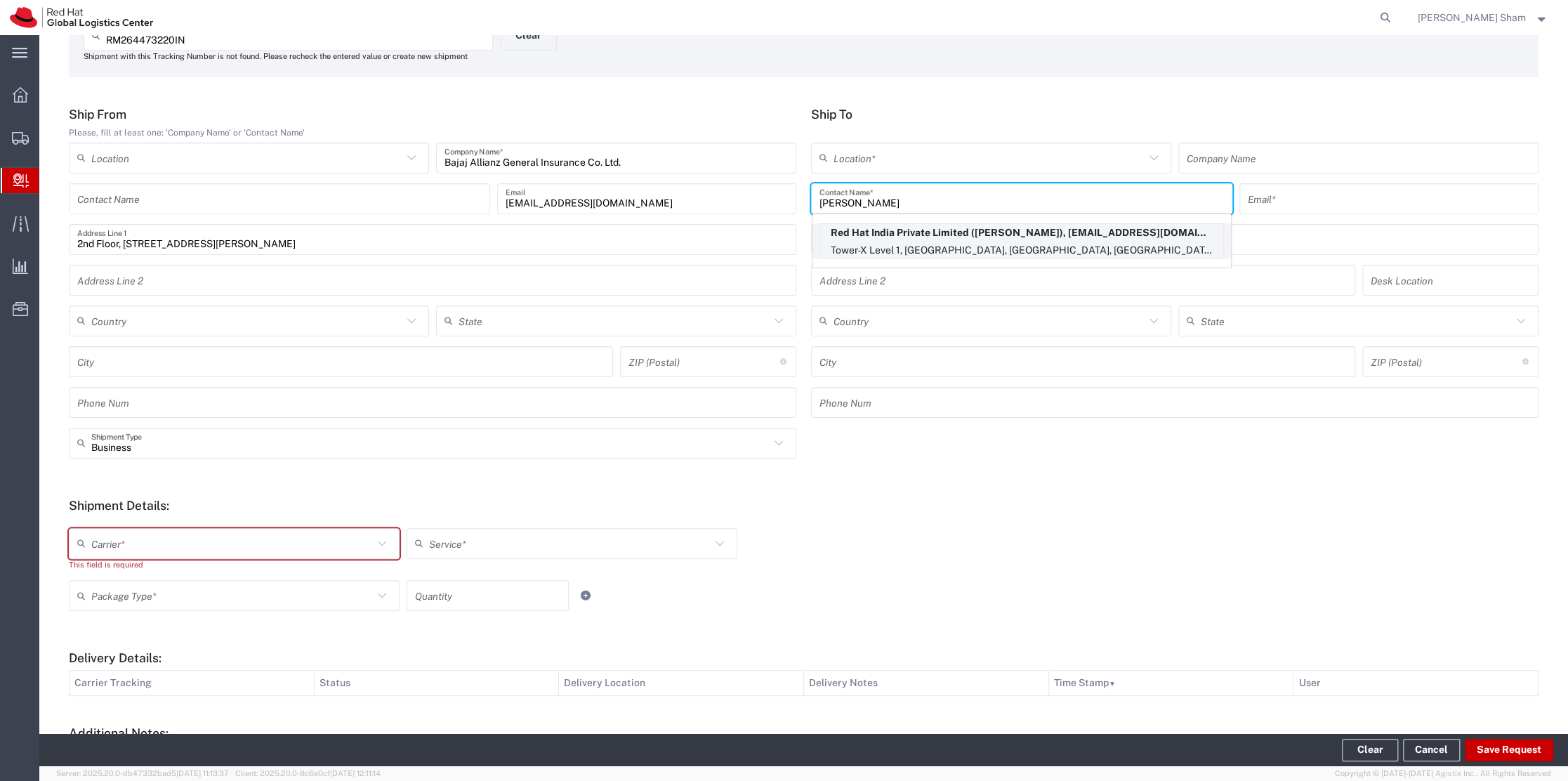
type input "akanojia@redhat.com"
type input "Tower-X Level 1, Cyber City"
type input "Magarpatta City, Hadapsar"
type input "FLEX"
type input "India"
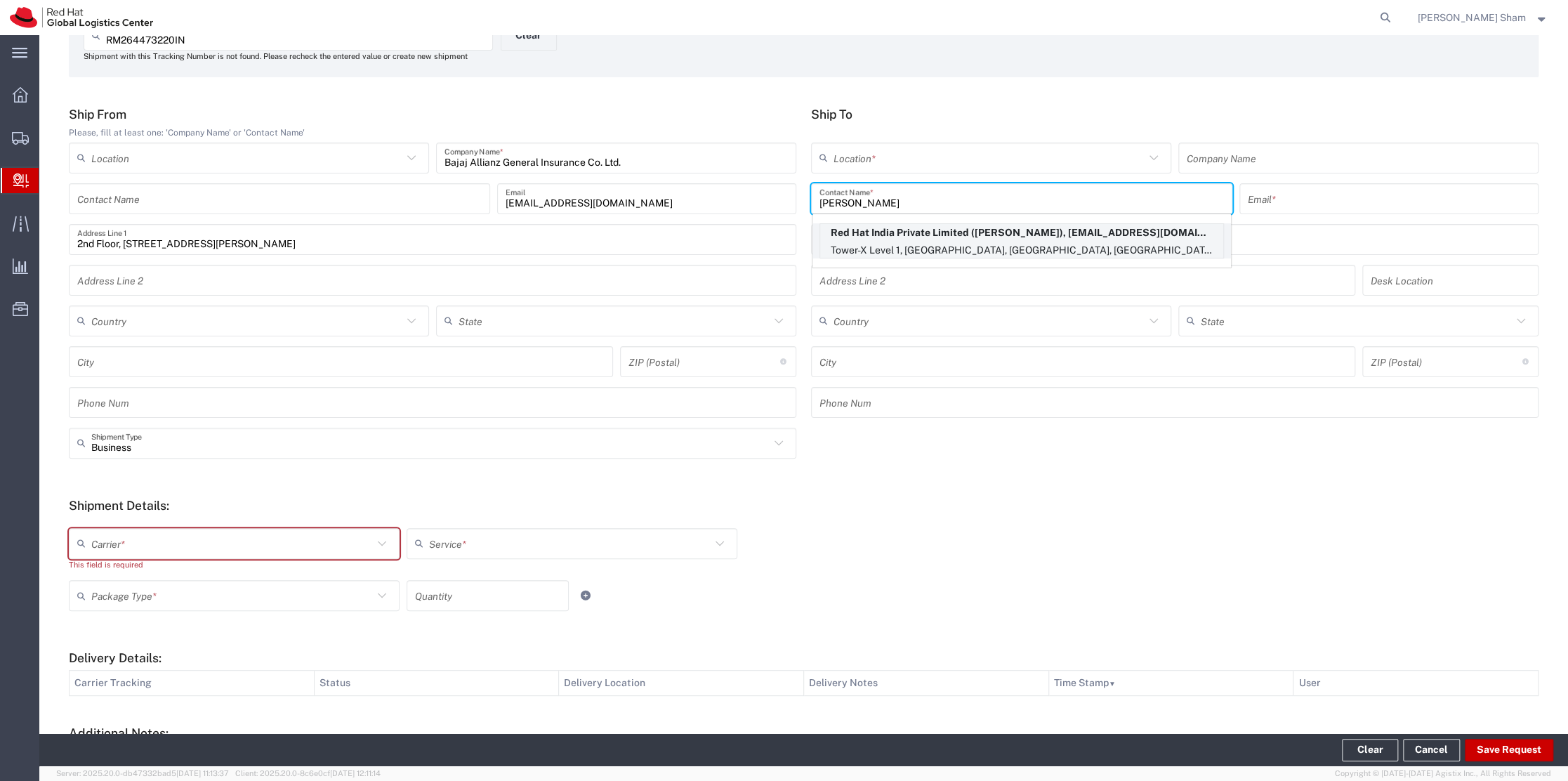
type input "PUNE"
type input "411013"
type input "912049186720"
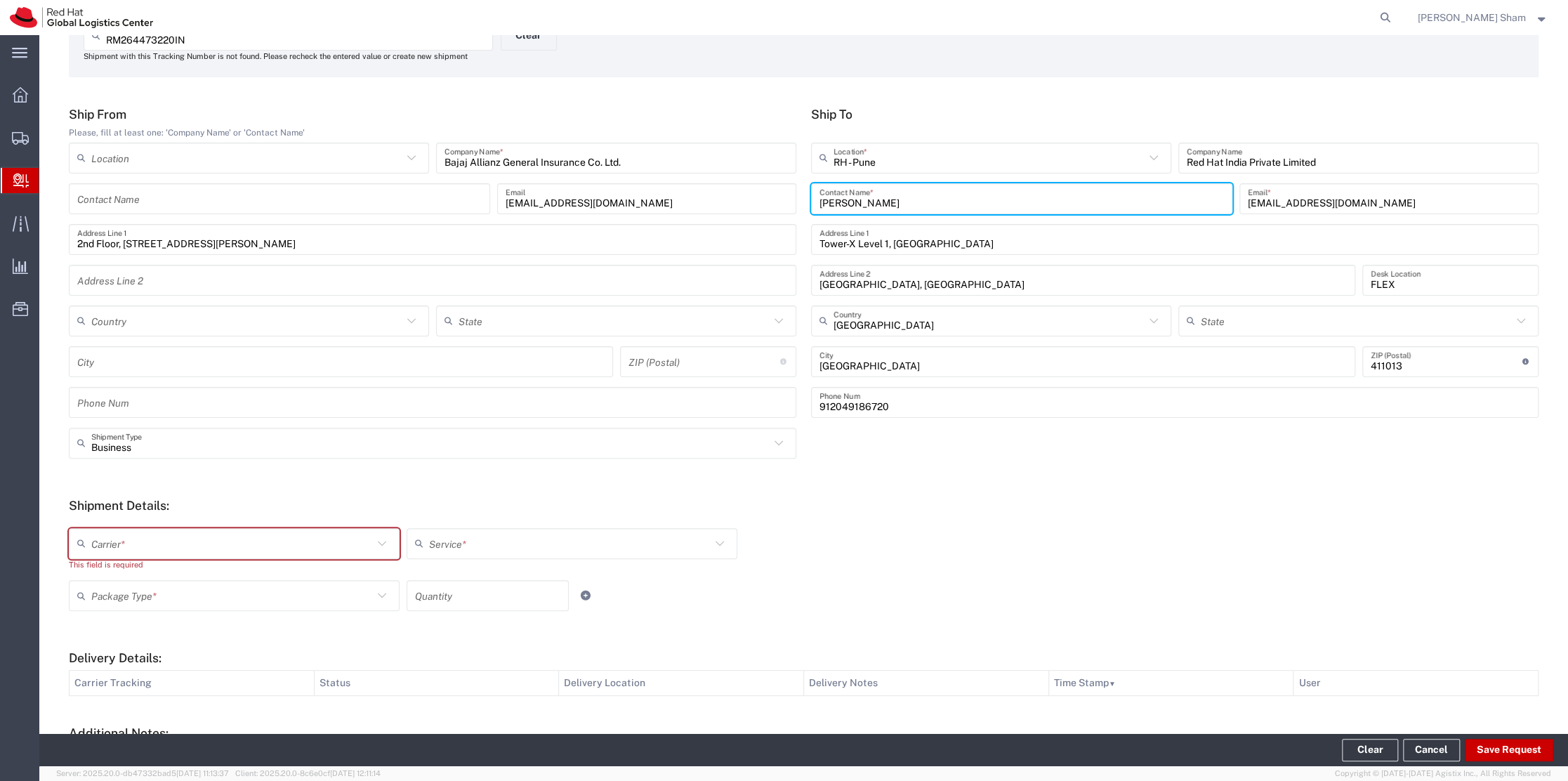
type input "Mahārāshtra"
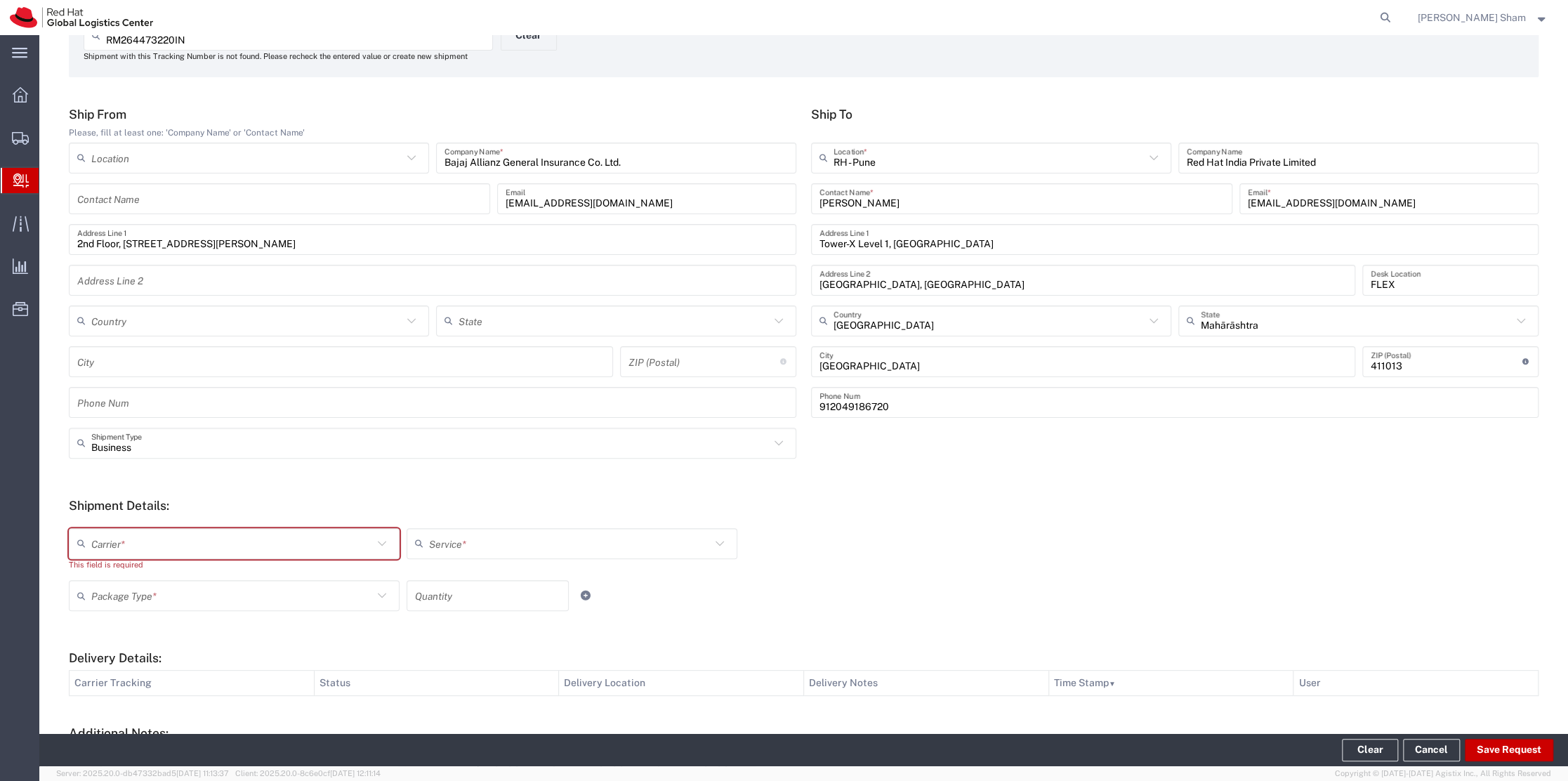
click at [1044, 159] on icon at bounding box center [1153, 158] width 18 height 18
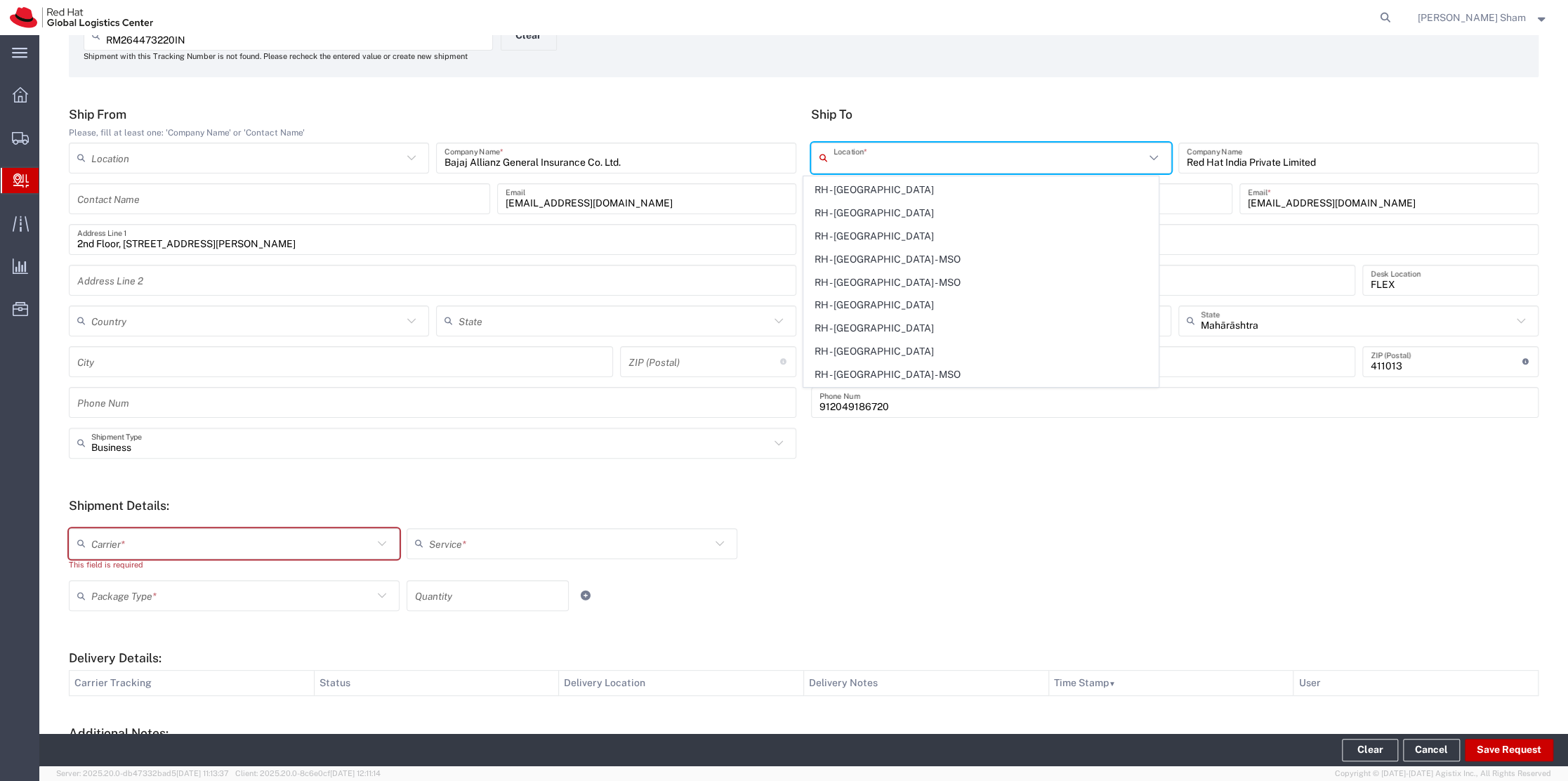
scroll to position [1784, 0]
click at [878, 310] on span "RH - Mumbai" at bounding box center [980, 314] width 353 height 22
type input "RH - Mumbai"
type input "A-201, Supreme Business Park"
type input "Hiranandani Gardens"
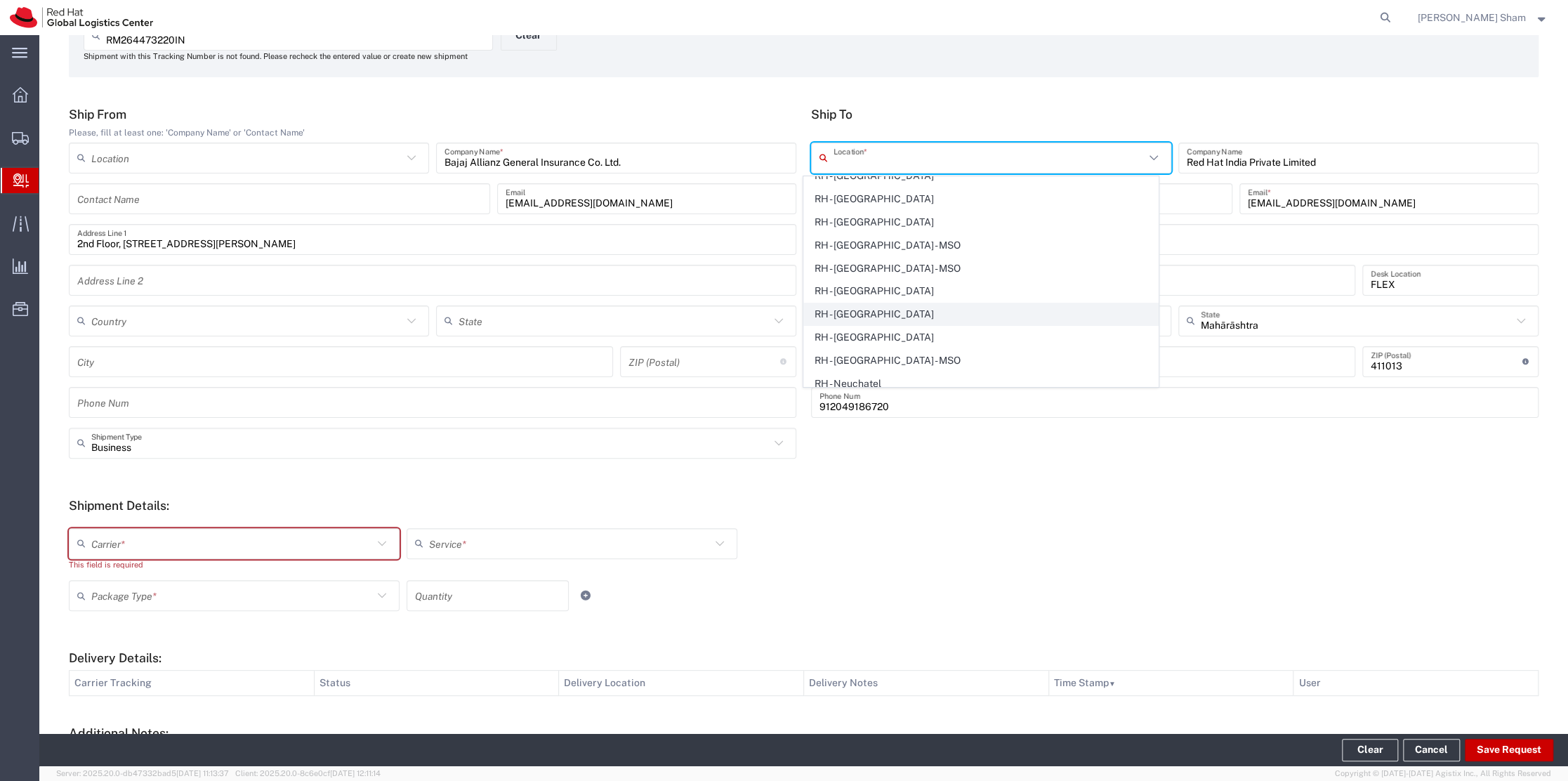
type input "MUMBAI"
type input "400076"
type input "912261147559"
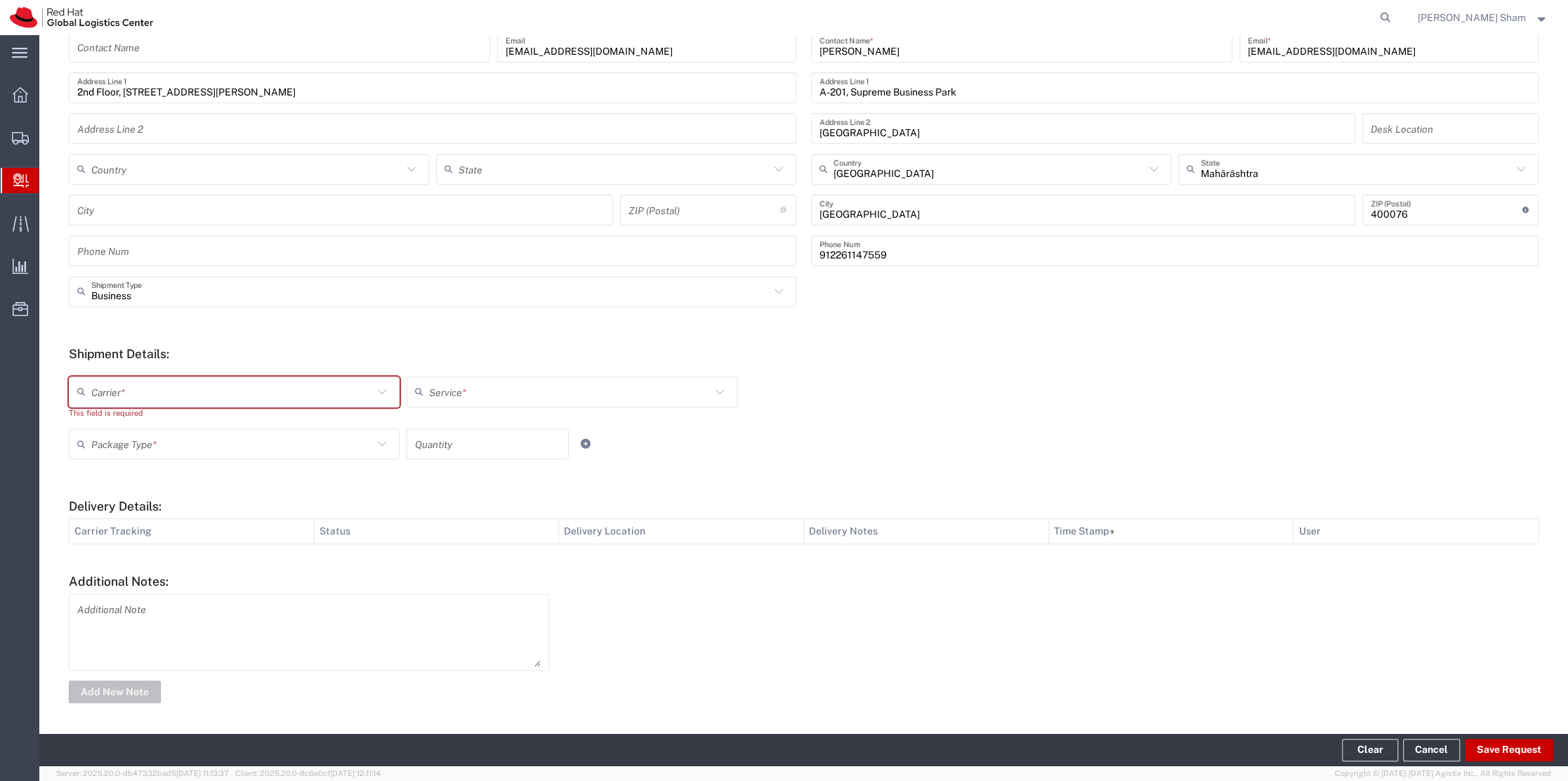
scroll to position [248, 0]
click at [380, 393] on icon at bounding box center [382, 390] width 18 height 18
click at [278, 426] on div "No Results Found" at bounding box center [232, 426] width 326 height 34
click at [236, 426] on div "No Results Found" at bounding box center [232, 426] width 326 height 34
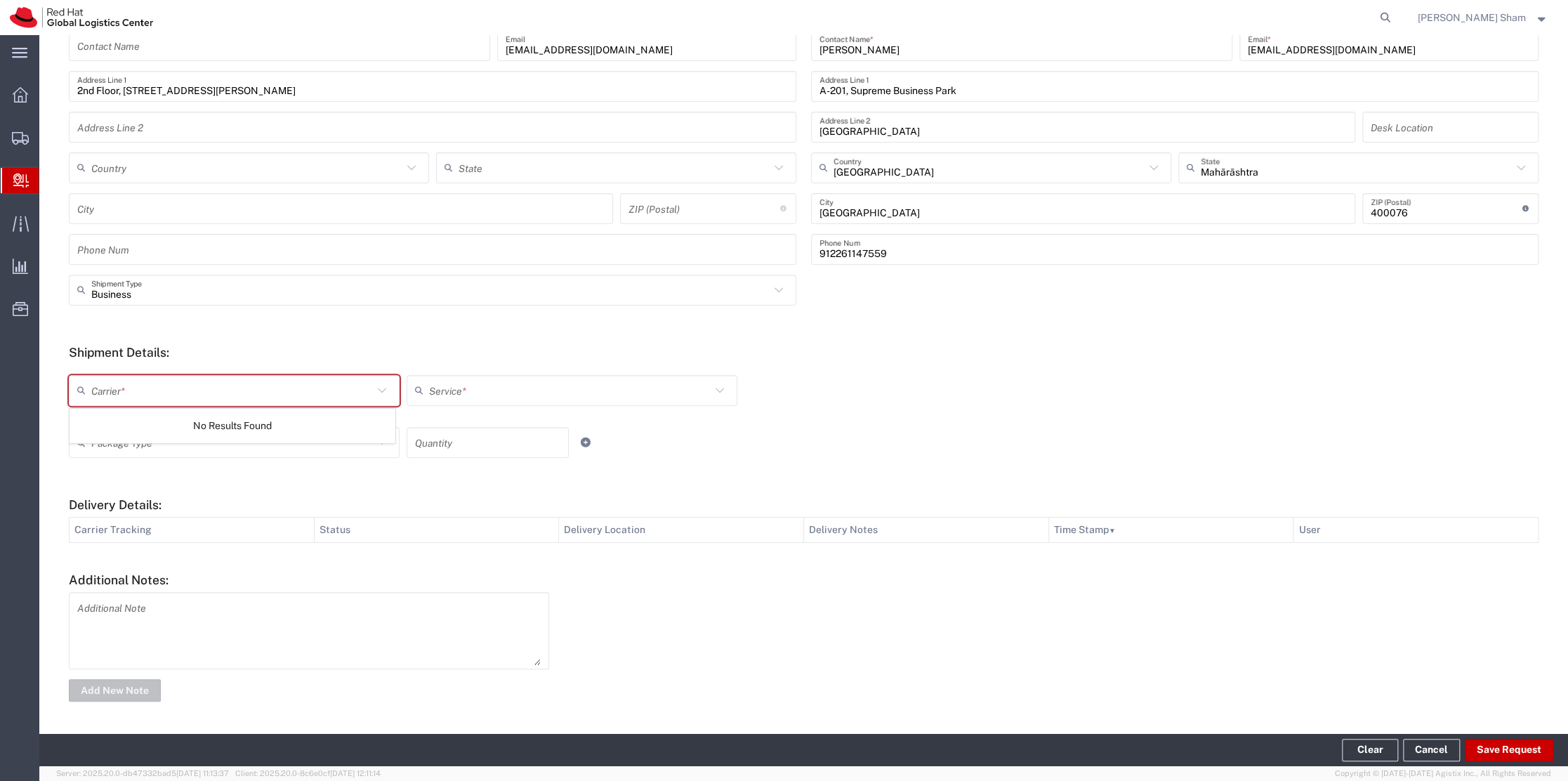
click at [285, 426] on div "No Results Found" at bounding box center [232, 426] width 326 height 34
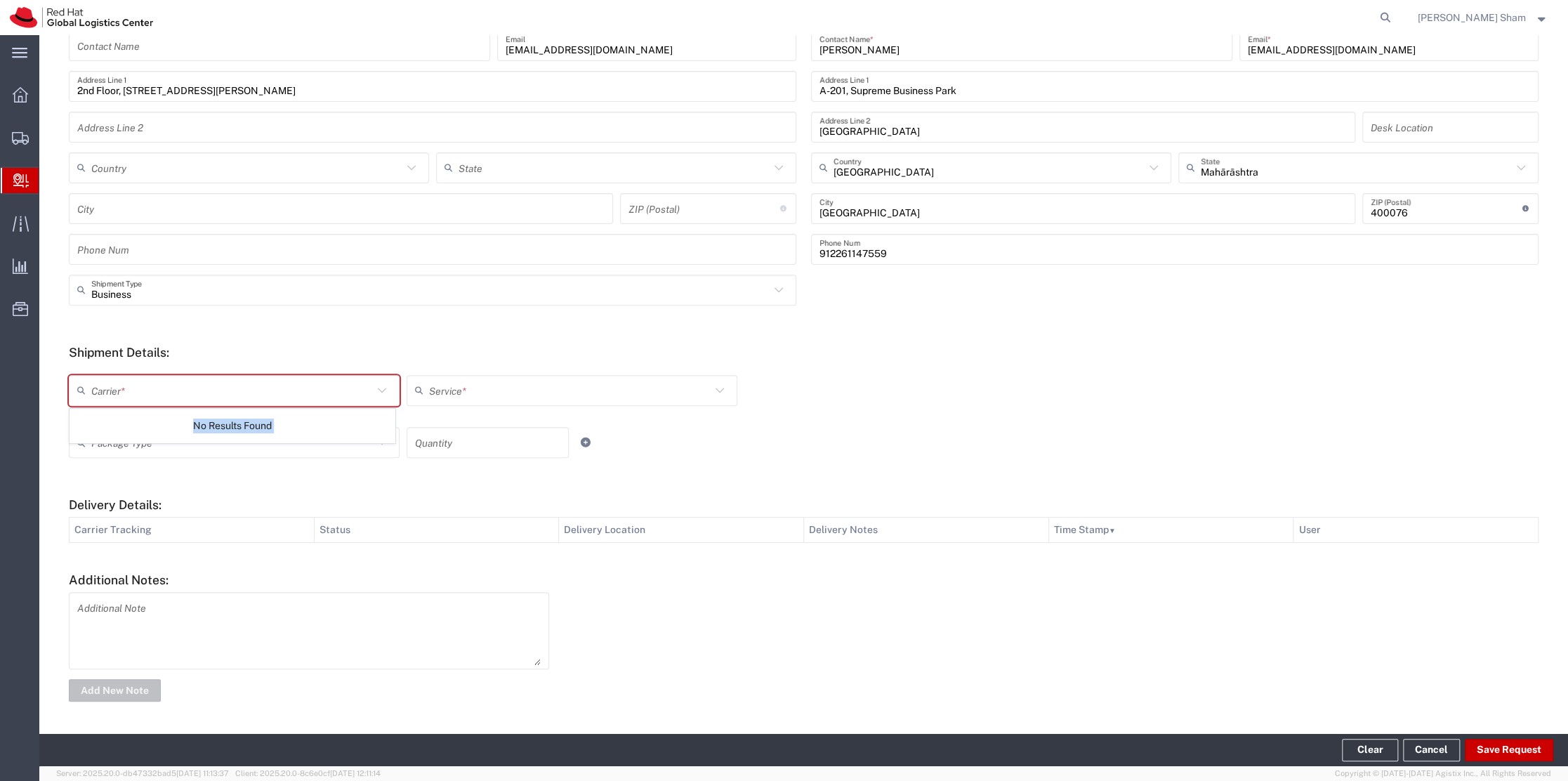
click at [285, 426] on div "No Results Found" at bounding box center [232, 426] width 326 height 34
click at [256, 426] on div "No Results Found" at bounding box center [232, 426] width 326 height 34
click at [271, 332] on form "Ship From Please, fill at least one: 'Company Name' or 'Contact Name' Location …" at bounding box center [804, 329] width 1470 height 751
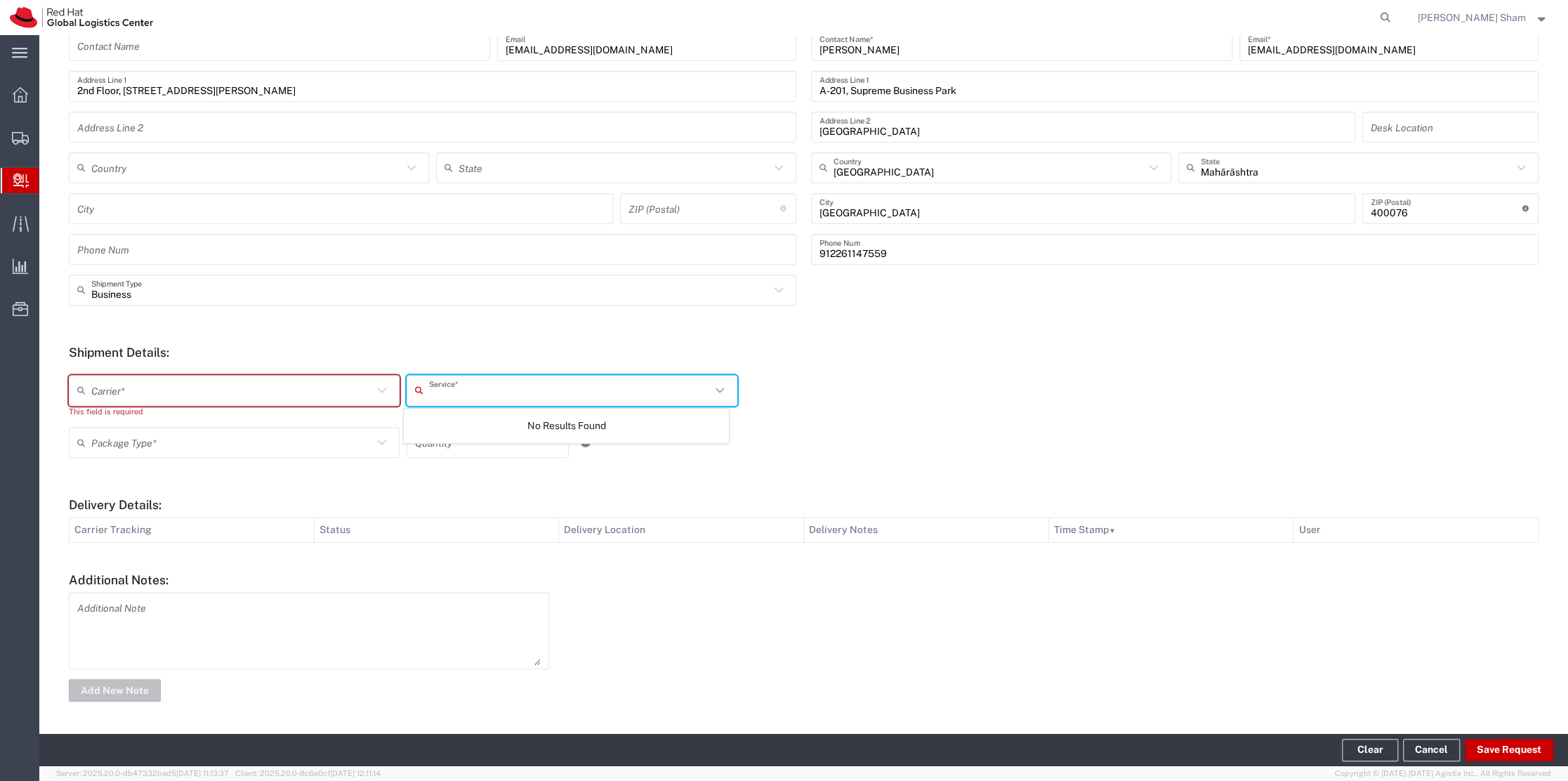
click at [551, 396] on input "text" at bounding box center [569, 390] width 281 height 25
click at [265, 434] on input "text" at bounding box center [232, 442] width 281 height 25
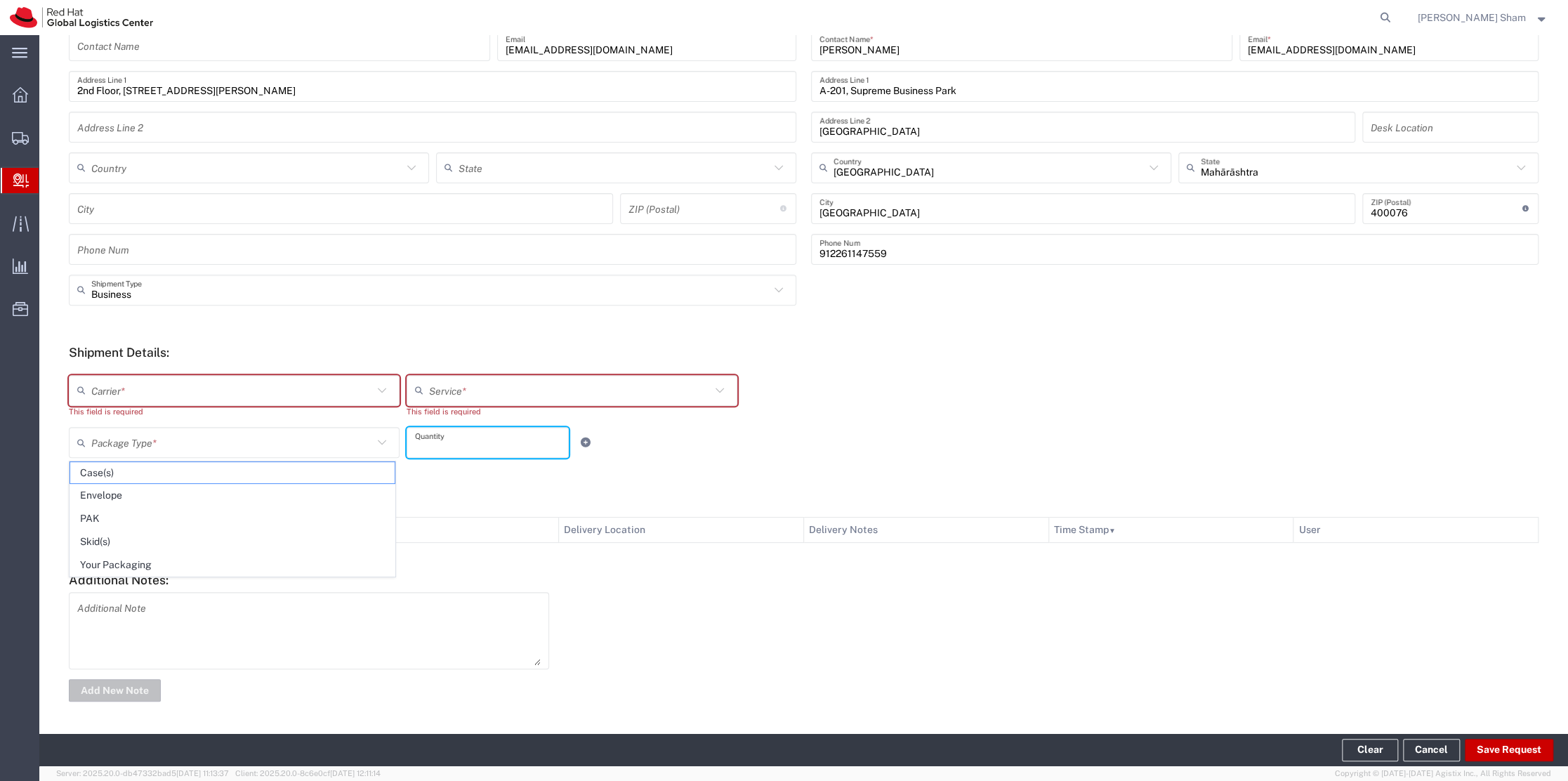
click at [489, 433] on input "number" at bounding box center [488, 442] width 145 height 25
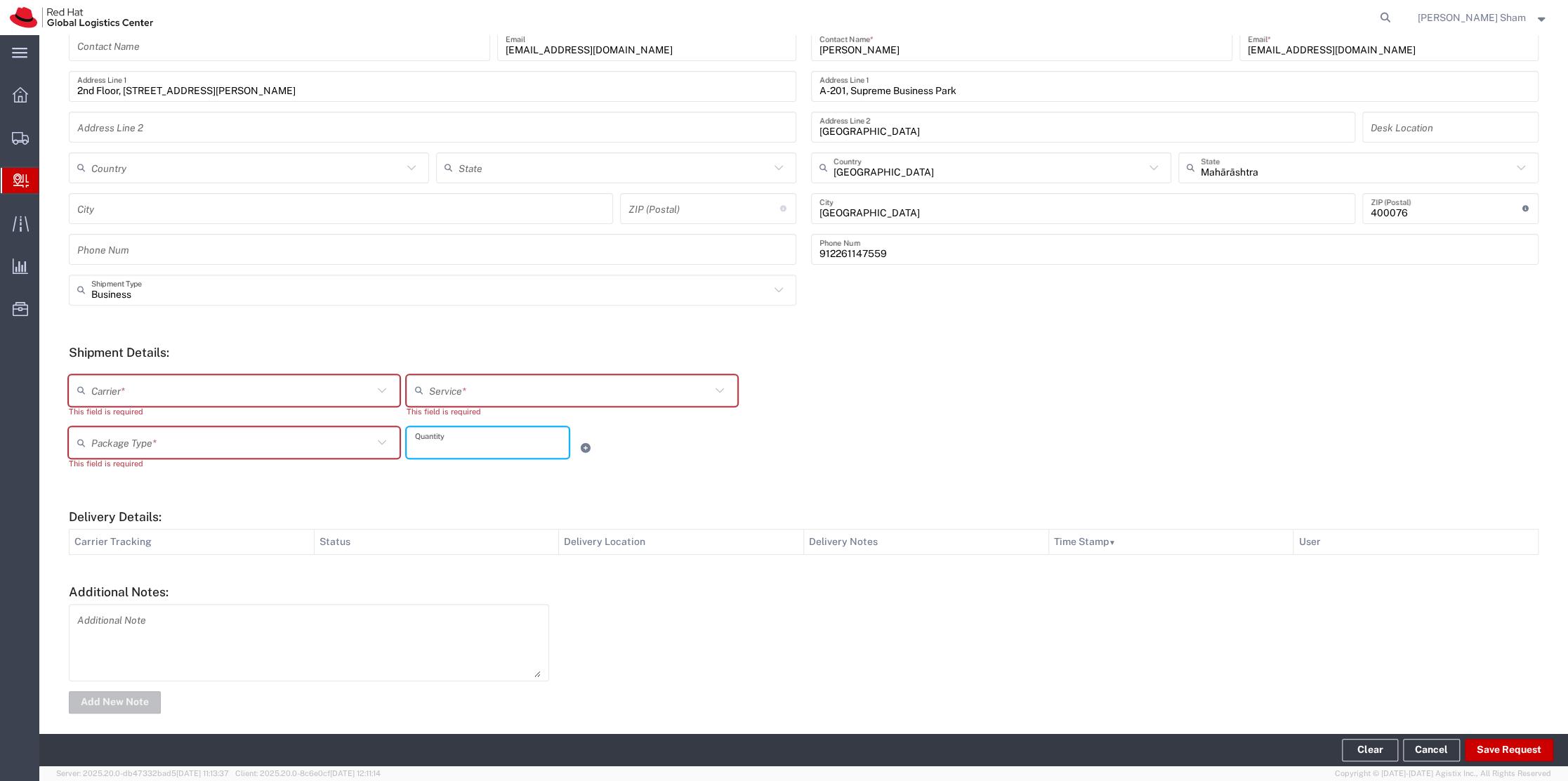
click at [489, 433] on input "number" at bounding box center [488, 442] width 145 height 25
click at [489, 445] on input "number" at bounding box center [488, 442] width 145 height 25
click at [583, 449] on icon at bounding box center [586, 448] width 13 height 10
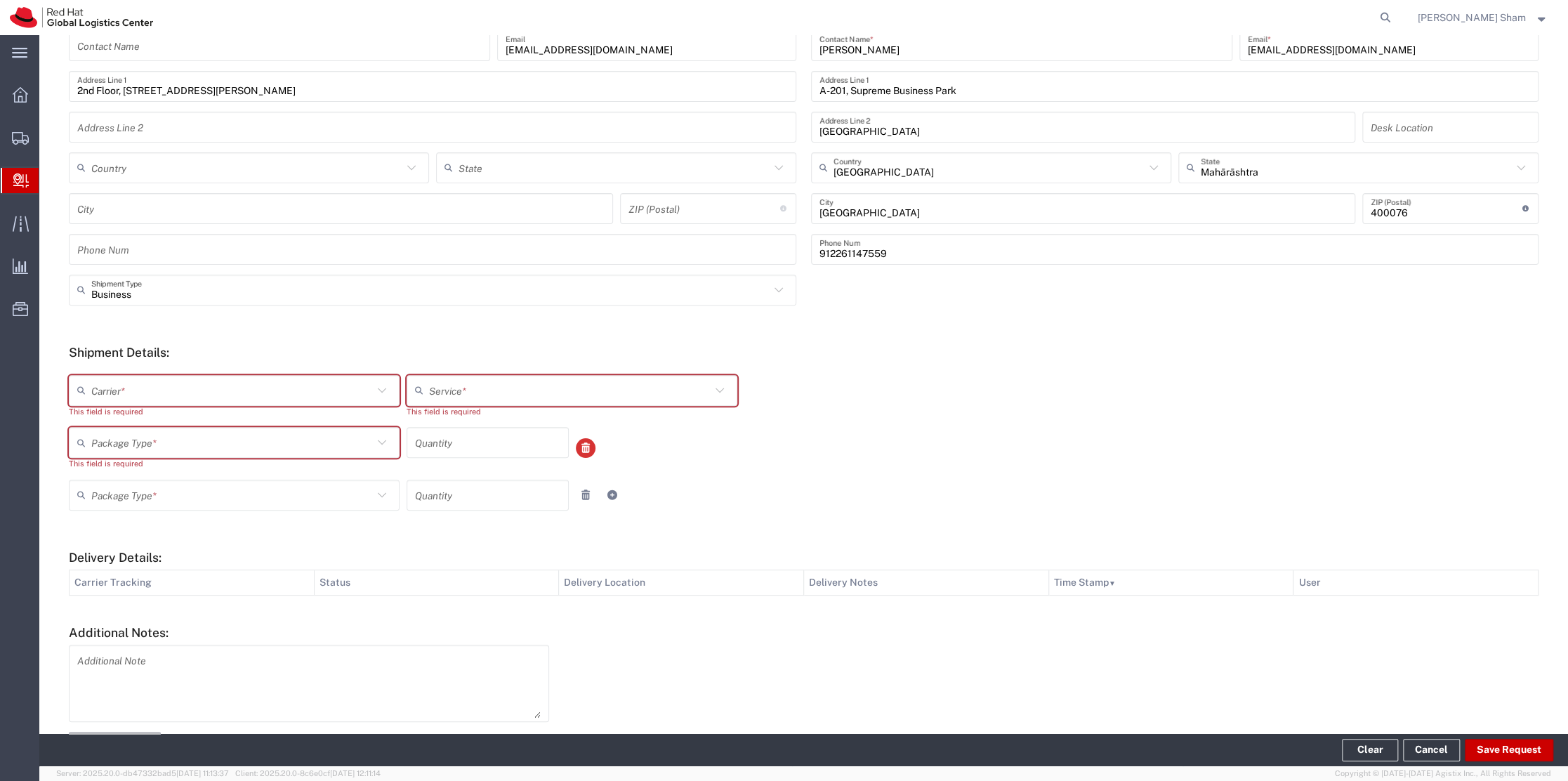
click at [580, 448] on icon at bounding box center [586, 448] width 13 height 10
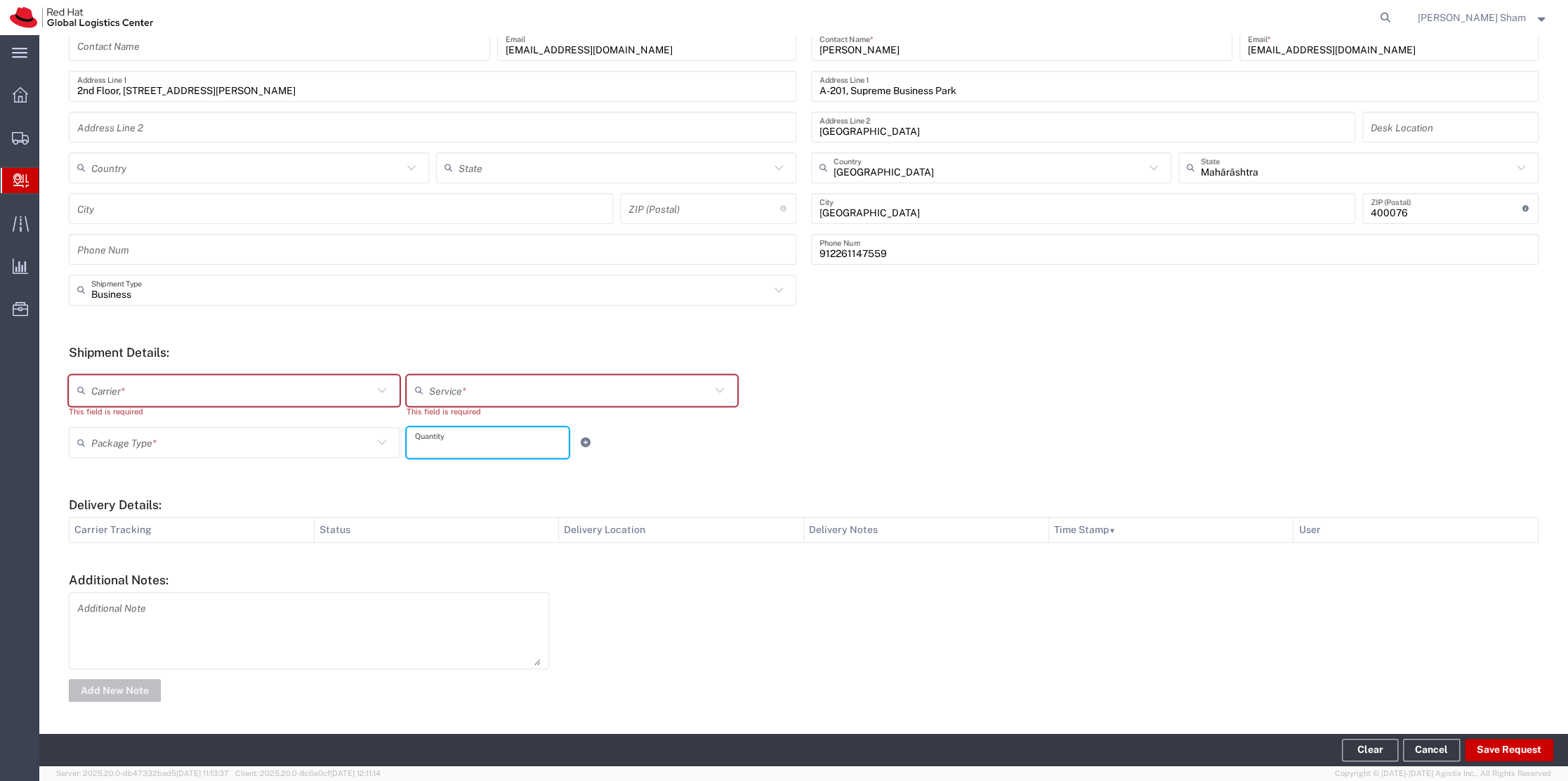
click at [479, 449] on input "number" at bounding box center [488, 442] width 145 height 25
type input "1"
click at [168, 520] on th "Carrier Tracking" at bounding box center [191, 530] width 245 height 26
click at [170, 520] on th "Carrier Tracking" at bounding box center [191, 530] width 245 height 26
click at [349, 520] on th "Status" at bounding box center [436, 530] width 245 height 26
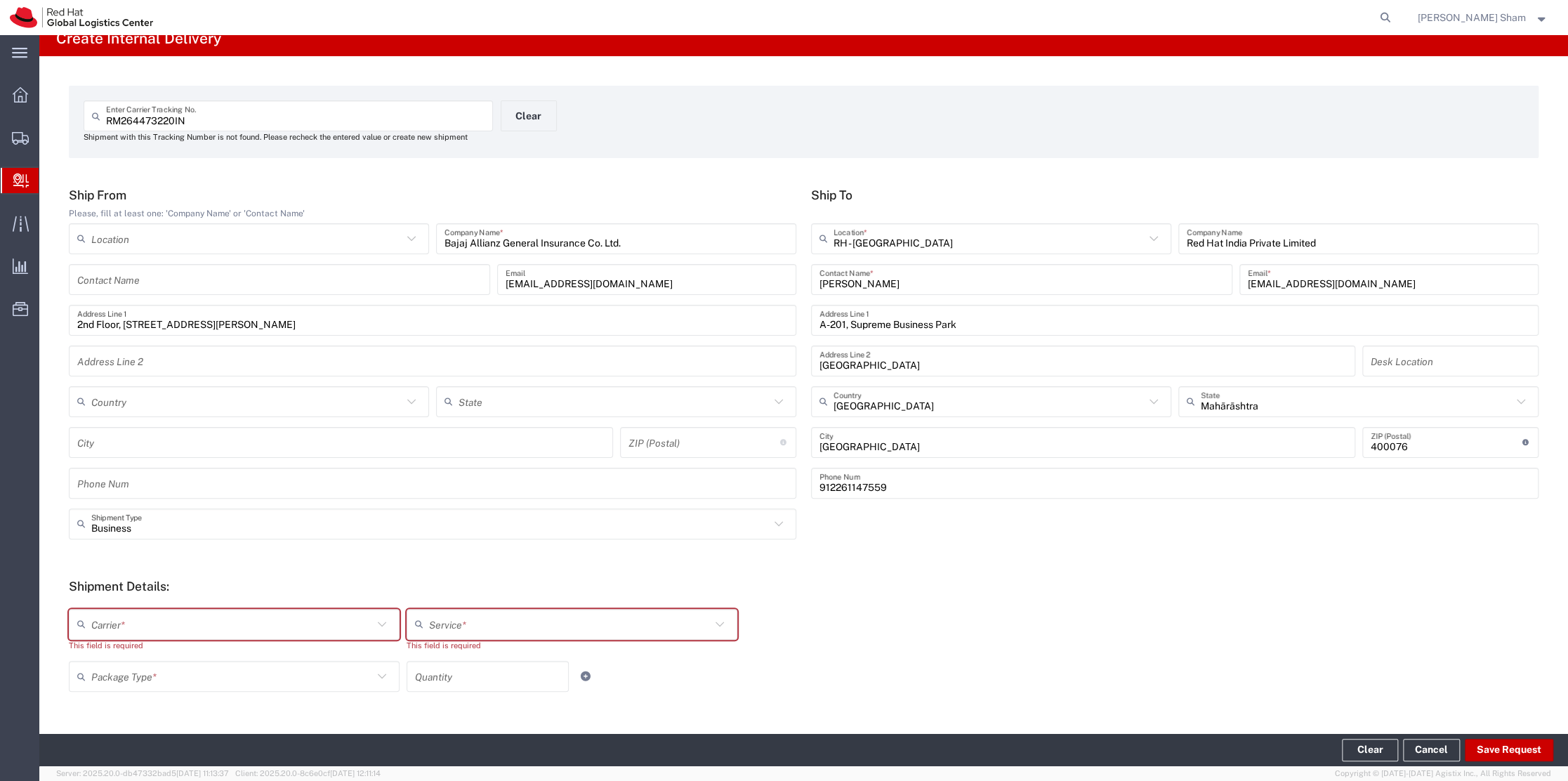
scroll to position [0, 0]
